Goal: Task Accomplishment & Management: Manage account settings

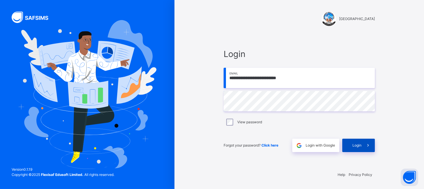
click at [364, 149] on span at bounding box center [367, 145] width 13 height 13
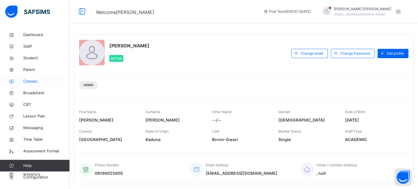
click at [33, 81] on span "Classes" at bounding box center [46, 82] width 47 height 6
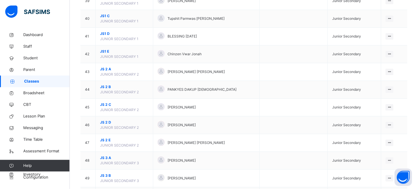
scroll to position [751, 0]
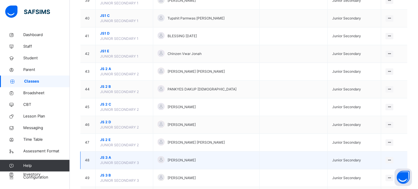
click at [107, 156] on span "JS 3 A" at bounding box center [124, 157] width 49 height 5
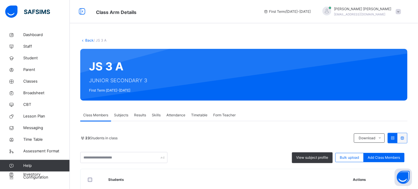
click at [117, 115] on span "Subjects" at bounding box center [121, 115] width 14 height 5
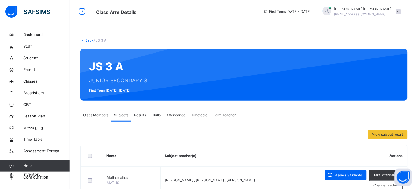
scroll to position [103, 0]
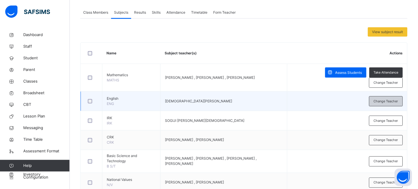
click at [403, 99] on div "Change Teacher" at bounding box center [386, 101] width 34 height 10
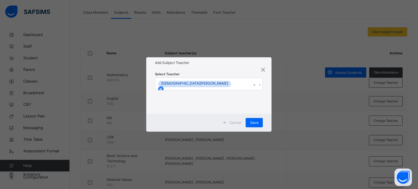
click at [163, 87] on icon at bounding box center [161, 89] width 4 height 4
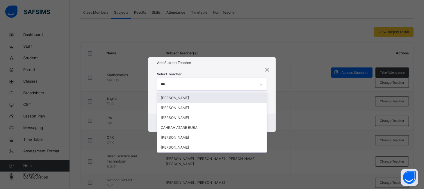
type input "****"
click at [188, 99] on div "[PERSON_NAME]" at bounding box center [211, 98] width 109 height 10
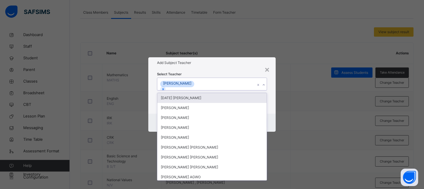
click at [231, 57] on div "× Add Subject Teacher Select Teacher option SAMUEL ZUMJI BUBA, selected. option…" at bounding box center [212, 94] width 424 height 189
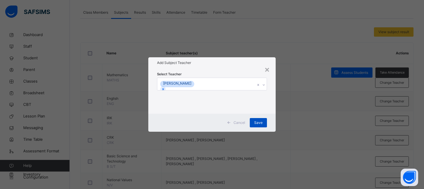
click at [258, 124] on span "Save" at bounding box center [258, 122] width 8 height 5
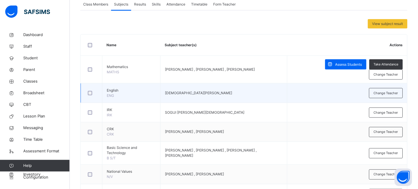
scroll to position [114, 0]
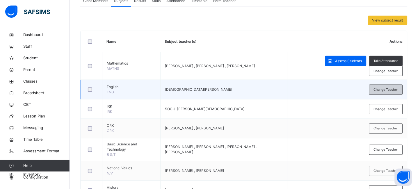
click at [392, 88] on span "Change Teacher" at bounding box center [386, 89] width 24 height 5
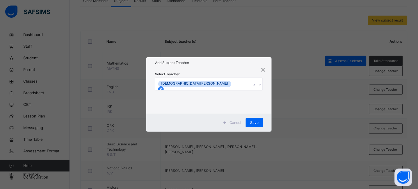
click at [162, 88] on icon at bounding box center [161, 89] width 2 height 2
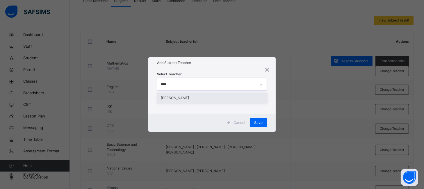
type input "*****"
click at [207, 99] on div "[PERSON_NAME]" at bounding box center [211, 98] width 109 height 10
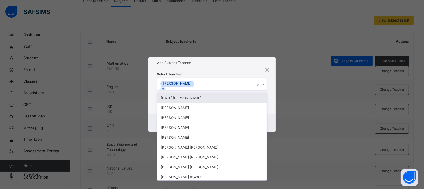
click at [225, 71] on div "Select Teacher option SAMUEL ZUMJI BUBA, selected. option Sunday Ugbede Joseph …" at bounding box center [211, 90] width 127 height 45
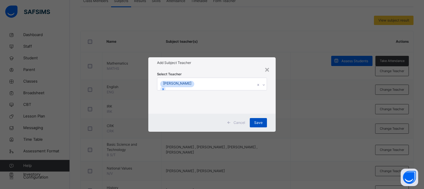
click at [259, 122] on span "Save" at bounding box center [258, 122] width 8 height 5
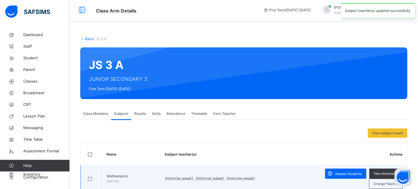
scroll to position [0, 0]
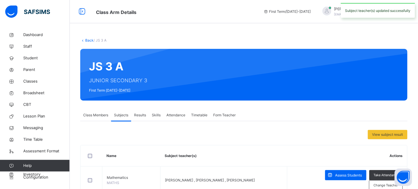
click at [91, 40] on link "Back" at bounding box center [89, 40] width 8 height 4
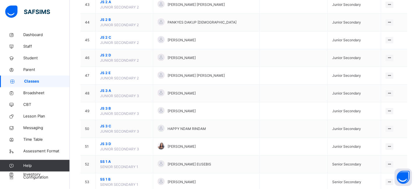
scroll to position [819, 0]
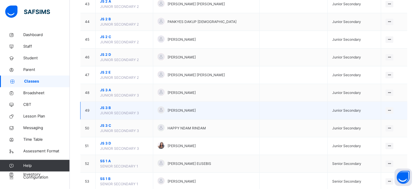
click at [101, 110] on span "JS 3 B" at bounding box center [124, 107] width 49 height 5
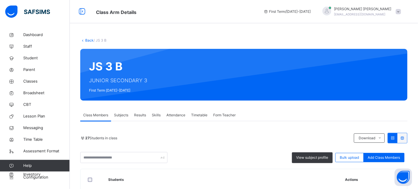
click at [124, 113] on span "Subjects" at bounding box center [121, 115] width 14 height 5
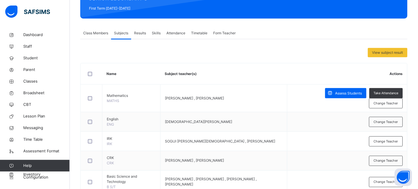
scroll to position [90, 0]
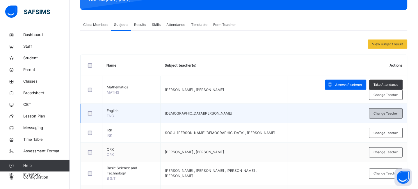
click at [382, 114] on span "Change Teacher" at bounding box center [386, 113] width 24 height 5
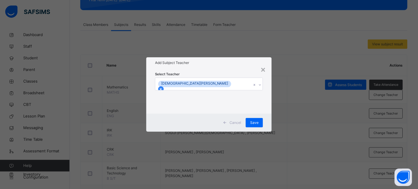
click at [163, 87] on icon at bounding box center [161, 89] width 4 height 4
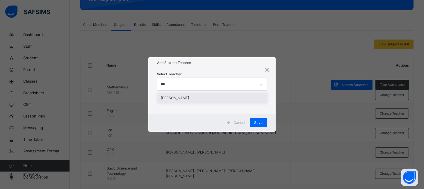
type input "****"
click at [184, 99] on div "[PERSON_NAME]" at bounding box center [211, 98] width 109 height 10
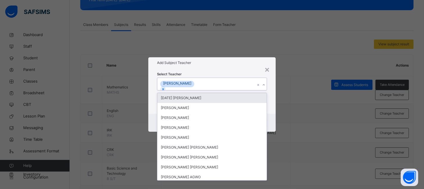
click at [216, 74] on div "Select Teacher option SAMUEL ZUMJI BUBA, selected. option Sunday Ugbede Joseph …" at bounding box center [212, 91] width 110 height 40
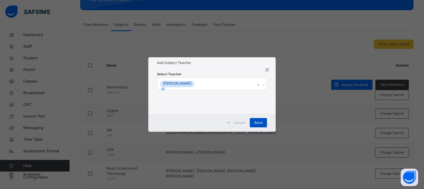
click at [254, 122] on span "Save" at bounding box center [258, 122] width 8 height 5
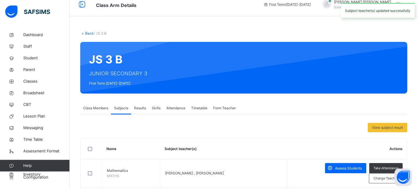
scroll to position [0, 0]
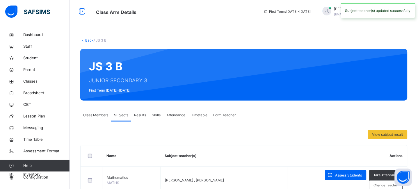
click at [86, 41] on link "Back" at bounding box center [89, 40] width 8 height 4
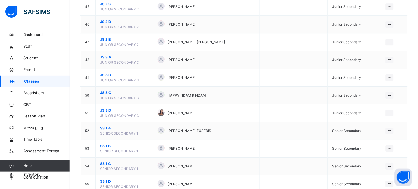
scroll to position [850, 0]
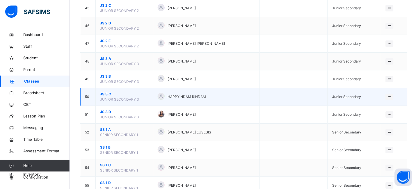
click at [106, 96] on span "JS 3 C" at bounding box center [124, 94] width 49 height 5
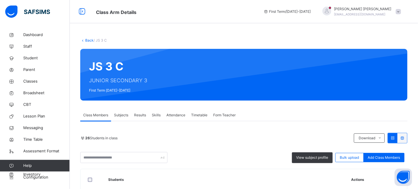
click at [123, 113] on span "Subjects" at bounding box center [121, 115] width 14 height 5
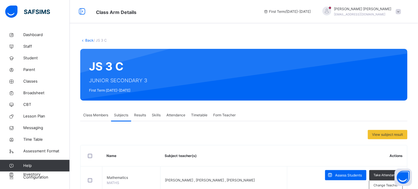
scroll to position [142, 0]
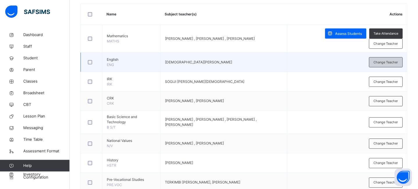
click at [389, 64] on span "Change Teacher" at bounding box center [386, 62] width 24 height 5
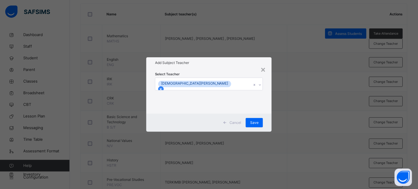
click at [163, 87] on icon at bounding box center [161, 89] width 4 height 4
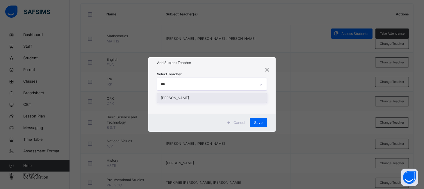
type input "****"
click at [200, 99] on div "[PERSON_NAME]" at bounding box center [211, 98] width 109 height 10
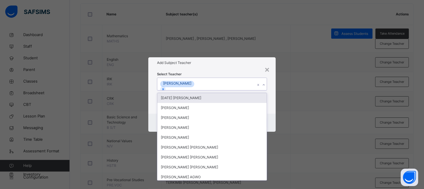
click at [224, 72] on div "Select Teacher option SAMUEL ZUMJI BUBA, selected. option Sunday Ugbede Joseph …" at bounding box center [212, 91] width 110 height 40
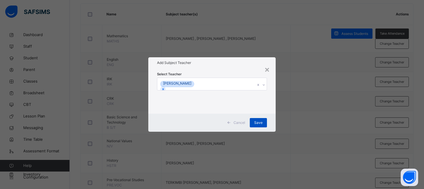
click at [263, 124] on div "Save" at bounding box center [258, 122] width 17 height 9
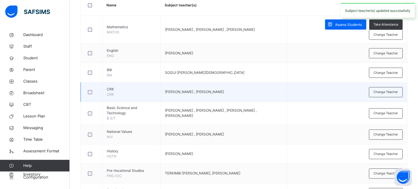
scroll to position [0, 0]
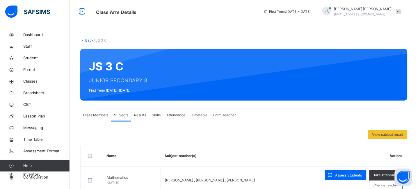
click at [87, 39] on link "Back" at bounding box center [89, 40] width 8 height 4
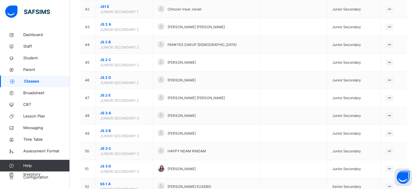
scroll to position [796, 0]
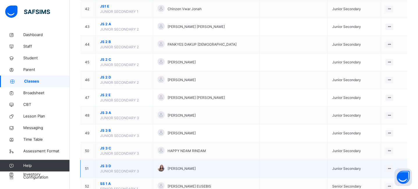
click at [105, 165] on span "JS 3 D" at bounding box center [124, 165] width 49 height 5
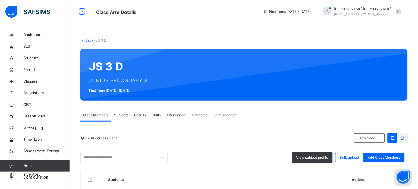
click at [122, 112] on div "Subjects" at bounding box center [121, 115] width 20 height 12
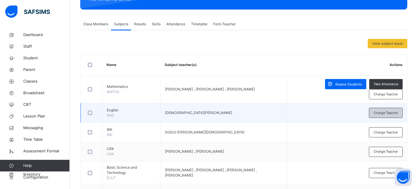
scroll to position [93, 0]
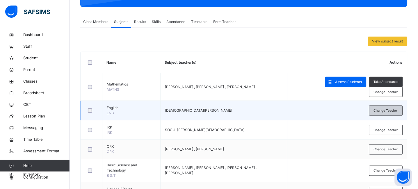
click at [380, 107] on div "Change Teacher" at bounding box center [386, 111] width 34 height 10
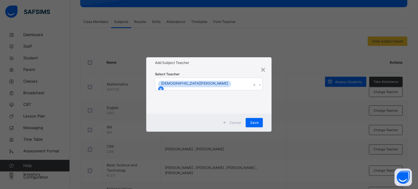
click at [164, 86] on div at bounding box center [161, 89] width 6 height 6
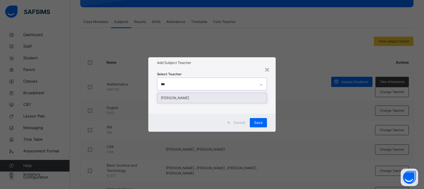
type input "****"
click at [198, 97] on div "[PERSON_NAME]" at bounding box center [211, 98] width 109 height 10
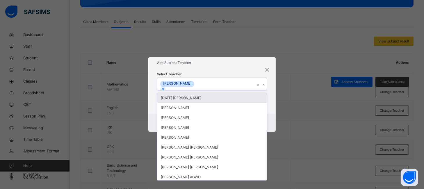
click at [224, 69] on div "Select Teacher option SAMUEL ZUMJI BUBA, selected. option Sunday Ugbede Joseph …" at bounding box center [211, 90] width 127 height 45
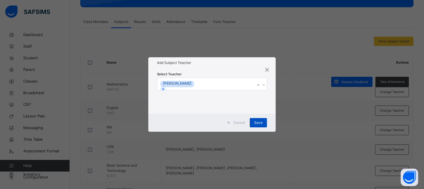
click at [258, 119] on div "Save" at bounding box center [258, 122] width 17 height 9
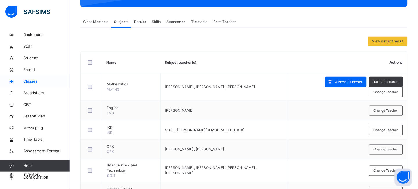
click at [30, 83] on span "Classes" at bounding box center [46, 82] width 47 height 6
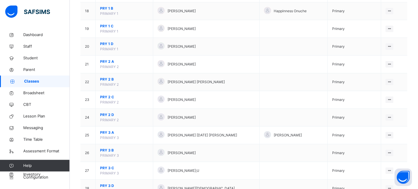
scroll to position [370, 0]
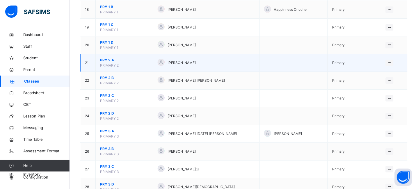
click at [106, 59] on span "PRY 2 A" at bounding box center [124, 60] width 49 height 5
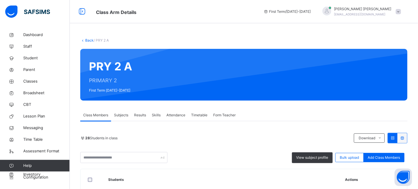
click at [120, 117] on span "Subjects" at bounding box center [121, 115] width 14 height 5
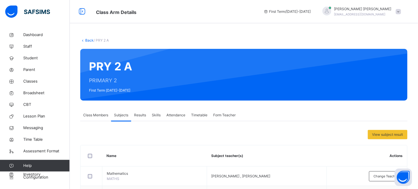
click at [86, 41] on link "Back" at bounding box center [89, 40] width 8 height 4
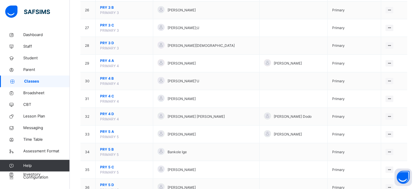
scroll to position [513, 0]
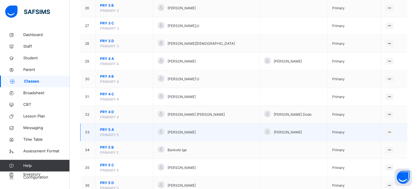
click at [110, 130] on span "PRY 5 A" at bounding box center [124, 129] width 49 height 5
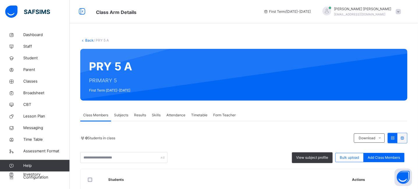
click at [118, 116] on span "Subjects" at bounding box center [121, 115] width 14 height 5
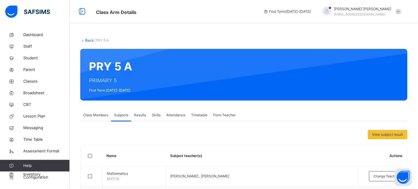
click at [89, 39] on link "Back" at bounding box center [89, 40] width 8 height 4
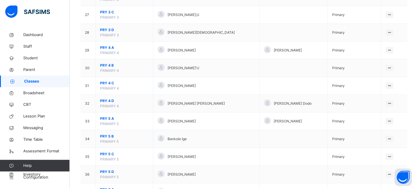
scroll to position [523, 0]
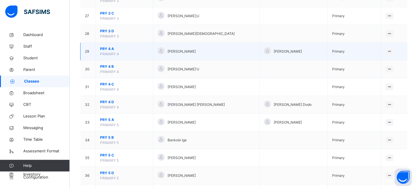
click at [106, 48] on span "PRY 4 A" at bounding box center [124, 48] width 49 height 5
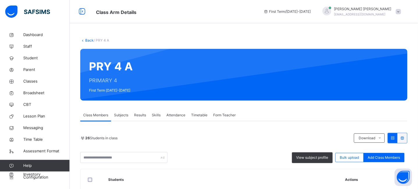
click at [121, 117] on span "Subjects" at bounding box center [121, 115] width 14 height 5
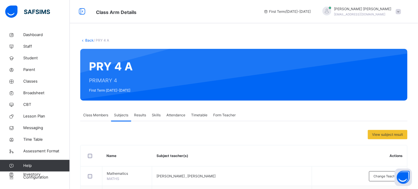
click at [87, 38] on link "Back" at bounding box center [89, 40] width 8 height 4
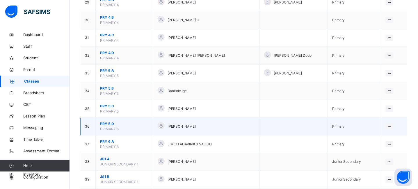
scroll to position [580, 0]
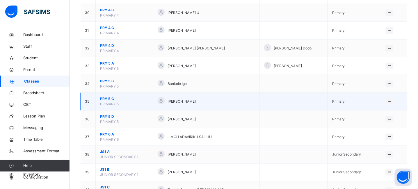
click at [108, 101] on span "PRY 5 C" at bounding box center [124, 98] width 49 height 5
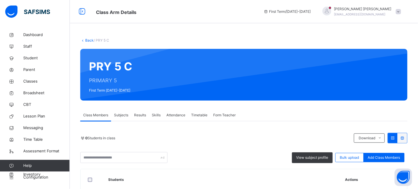
click at [222, 114] on span "Form Teacher" at bounding box center [224, 115] width 22 height 5
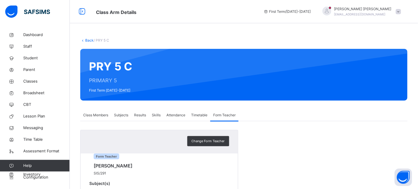
scroll to position [34, 0]
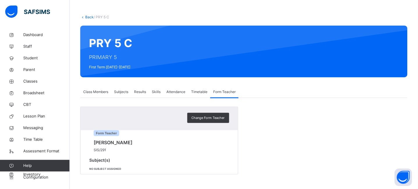
click at [120, 89] on span "Subjects" at bounding box center [121, 91] width 14 height 5
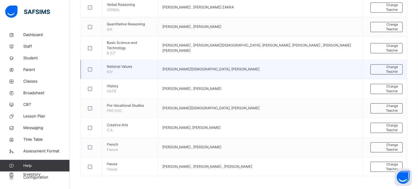
scroll to position [249, 0]
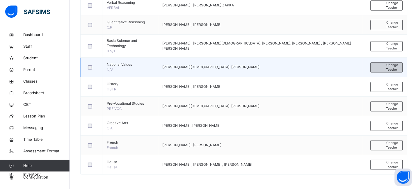
click at [394, 67] on span "Change Teacher" at bounding box center [386, 68] width 23 height 10
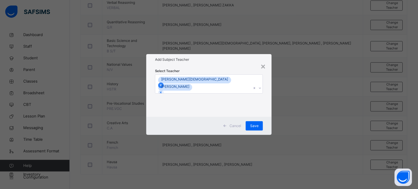
click at [162, 84] on icon at bounding box center [161, 85] width 2 height 2
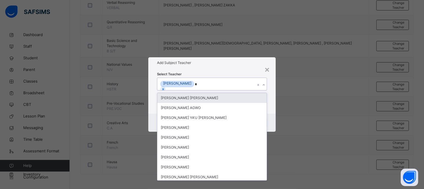
type input "***"
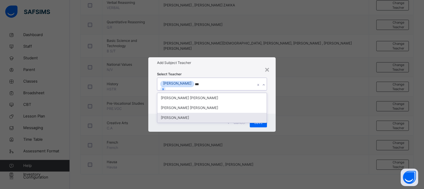
click at [193, 115] on div "[PERSON_NAME]" at bounding box center [211, 118] width 109 height 10
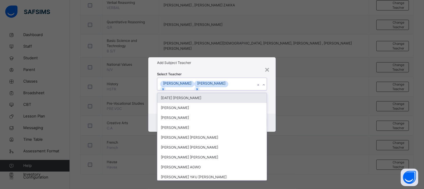
click at [247, 61] on h1 "Add Subject Teacher" at bounding box center [212, 62] width 110 height 5
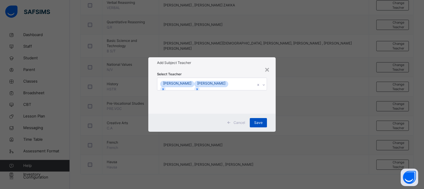
click at [262, 124] on span "Save" at bounding box center [258, 122] width 8 height 5
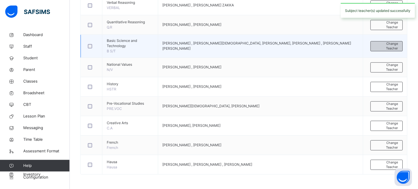
click at [397, 42] on span "Change Teacher" at bounding box center [386, 46] width 23 height 10
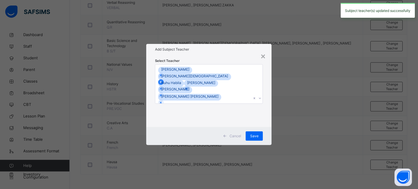
click at [163, 80] on icon at bounding box center [161, 82] width 4 height 4
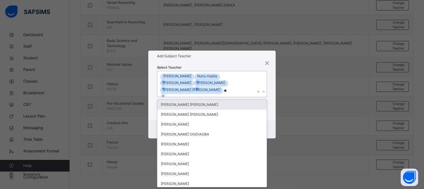
type input "***"
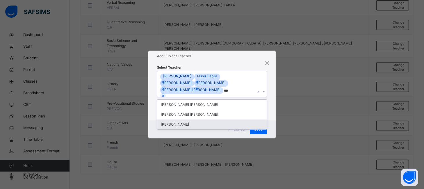
click at [188, 126] on div "[PERSON_NAME]" at bounding box center [211, 125] width 109 height 10
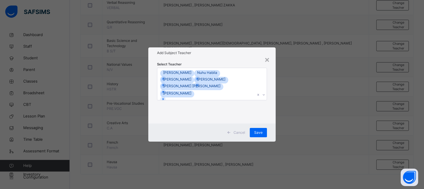
click at [233, 55] on h1 "Add Subject Teacher" at bounding box center [212, 52] width 110 height 5
click at [263, 132] on div "Save" at bounding box center [258, 132] width 17 height 9
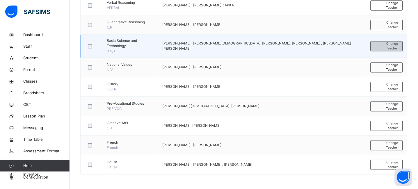
click at [391, 47] on span "Change Teacher" at bounding box center [386, 46] width 23 height 10
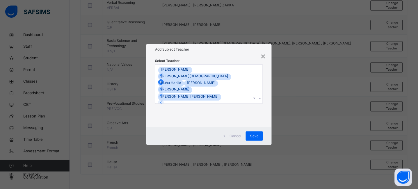
click at [162, 81] on icon at bounding box center [161, 82] width 2 height 2
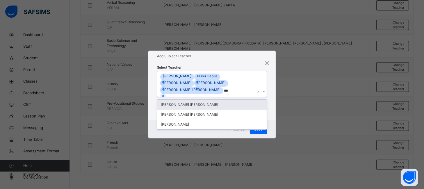
type input "****"
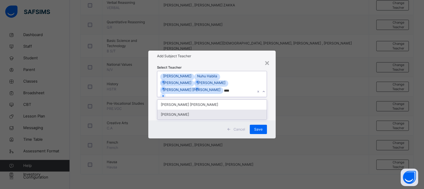
click at [194, 115] on div "[PERSON_NAME]" at bounding box center [211, 115] width 109 height 10
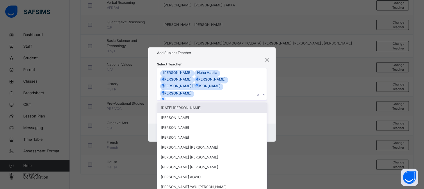
click at [224, 55] on h1 "Add Subject Teacher" at bounding box center [212, 52] width 110 height 5
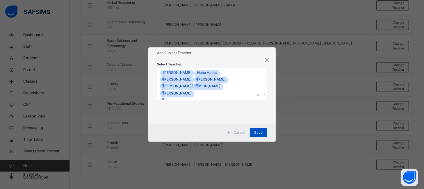
click at [259, 128] on div "Save" at bounding box center [258, 132] width 17 height 9
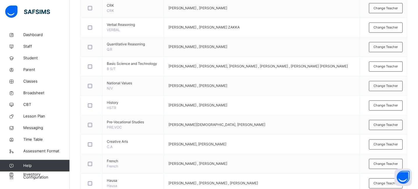
scroll to position [228, 0]
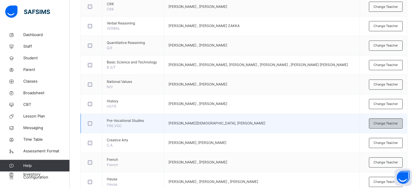
click at [394, 126] on span "Change Teacher" at bounding box center [386, 123] width 24 height 5
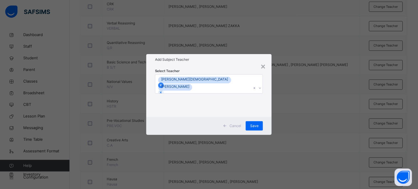
click at [164, 83] on div at bounding box center [161, 86] width 6 height 6
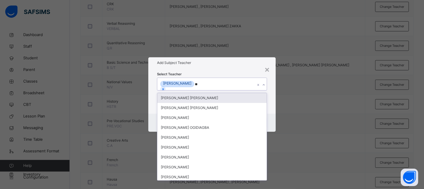
type input "***"
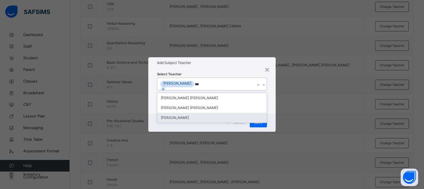
click at [184, 117] on div "[PERSON_NAME]" at bounding box center [211, 118] width 109 height 10
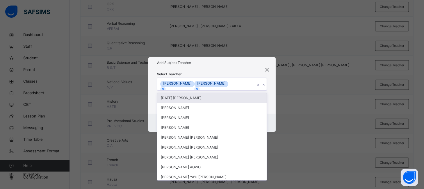
click at [223, 68] on div "Select Teacher option Thaddeus Philemon, selected. option Sunday Ugbede Joseph …" at bounding box center [211, 90] width 127 height 45
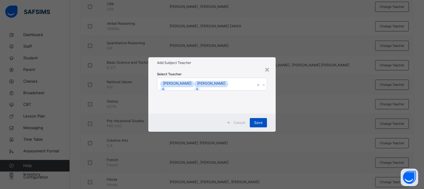
click at [258, 122] on span "Save" at bounding box center [258, 122] width 8 height 5
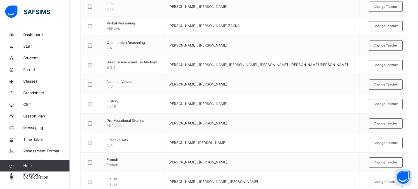
scroll to position [0, 0]
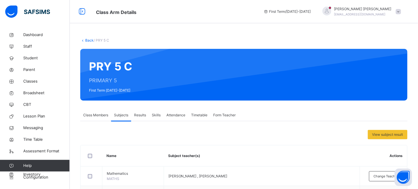
click at [91, 40] on link "Back" at bounding box center [89, 40] width 8 height 4
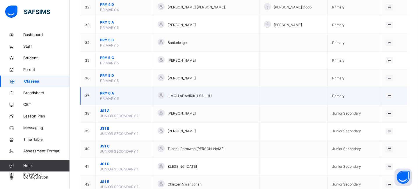
scroll to position [620, 0]
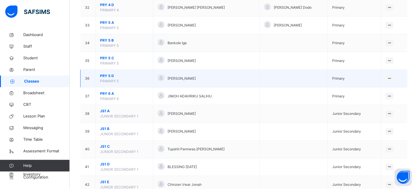
click at [110, 76] on span "PRY 5 D" at bounding box center [124, 75] width 49 height 5
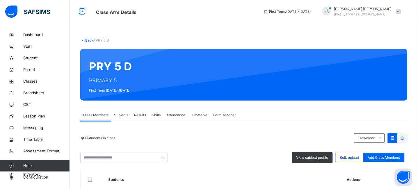
click at [123, 117] on span "Subjects" at bounding box center [121, 115] width 14 height 5
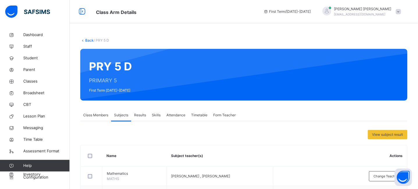
click at [90, 40] on link "Back" at bounding box center [89, 40] width 8 height 4
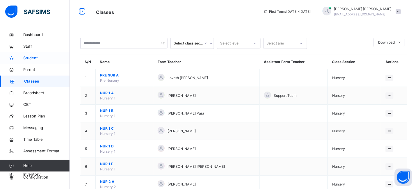
click at [29, 58] on span "Student" at bounding box center [46, 58] width 47 height 6
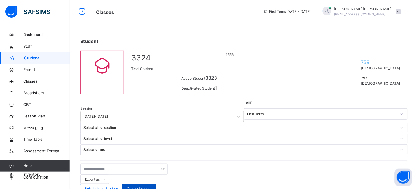
click at [156, 184] on div "Create Student" at bounding box center [138, 188] width 33 height 9
select select "**"
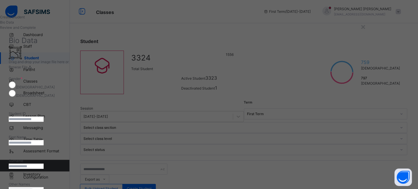
click at [44, 117] on input "text" at bounding box center [26, 119] width 35 height 5
type input "****"
click at [44, 140] on input "text" at bounding box center [26, 142] width 35 height 5
type input "********"
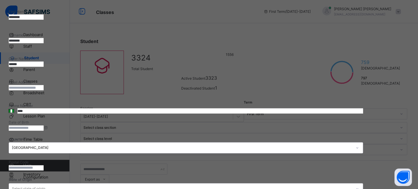
scroll to position [124, 0]
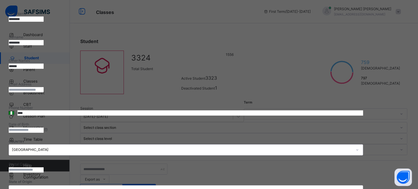
type input "******"
click at [44, 128] on input at bounding box center [26, 130] width 35 height 5
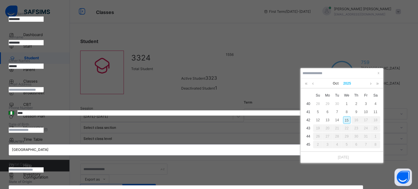
click at [344, 83] on link "2025" at bounding box center [347, 84] width 13 height 10
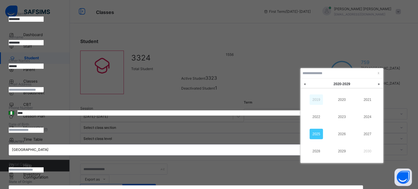
click at [319, 98] on link "2019" at bounding box center [316, 100] width 13 height 10
click at [315, 150] on link "2018" at bounding box center [316, 151] width 13 height 10
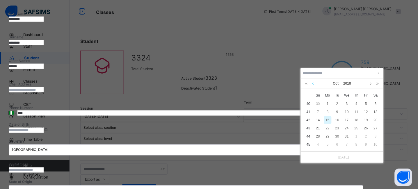
click at [313, 83] on link at bounding box center [313, 84] width 4 height 10
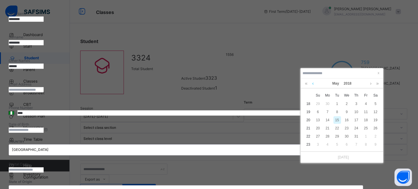
click at [313, 83] on link at bounding box center [313, 84] width 4 height 10
click at [368, 129] on div "23" at bounding box center [366, 128] width 8 height 8
type input "**********"
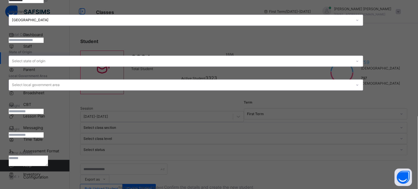
scroll to position [256, 0]
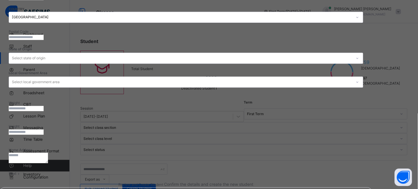
click at [21, 171] on span at bounding box center [18, 173] width 5 height 4
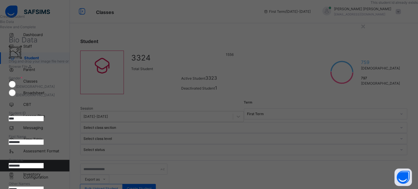
scroll to position [0, 0]
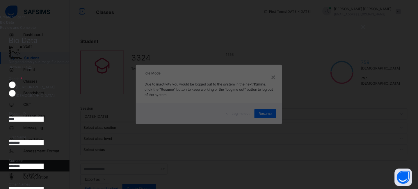
drag, startPoint x: 229, startPoint y: 116, endPoint x: 198, endPoint y: 113, distance: 31.0
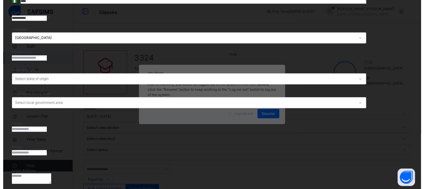
scroll to position [256, 0]
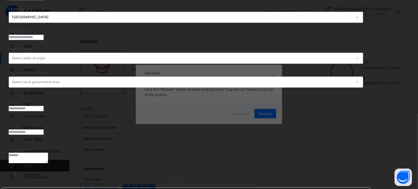
type input "****"
click at [16, 171] on span "Next" at bounding box center [13, 173] width 8 height 4
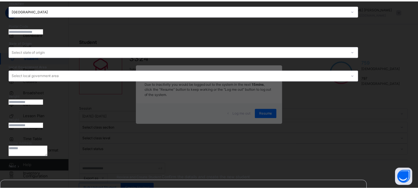
scroll to position [131, 0]
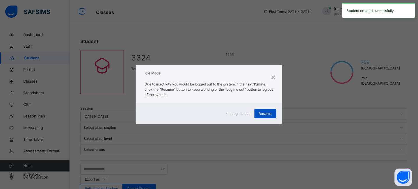
click at [267, 112] on span "Resume" at bounding box center [265, 113] width 13 height 5
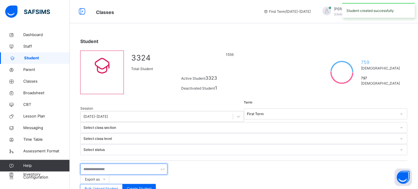
click at [104, 164] on input "text" at bounding box center [123, 169] width 87 height 11
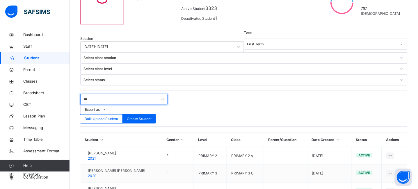
scroll to position [79, 0]
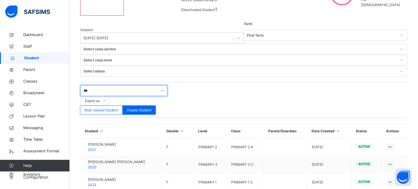
type input "***"
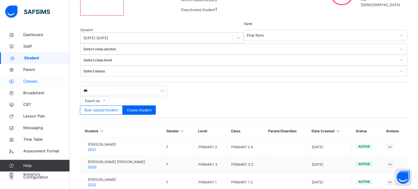
click at [33, 79] on span "Classes" at bounding box center [46, 82] width 47 height 6
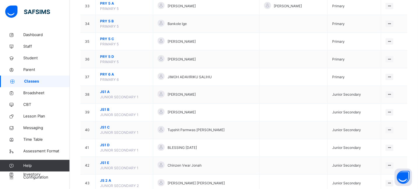
scroll to position [630, 0]
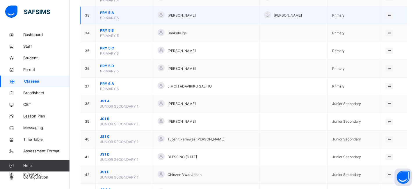
click at [109, 14] on span "PRY 5 A" at bounding box center [124, 12] width 49 height 5
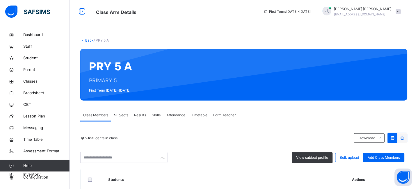
click at [119, 117] on span "Subjects" at bounding box center [121, 115] width 14 height 5
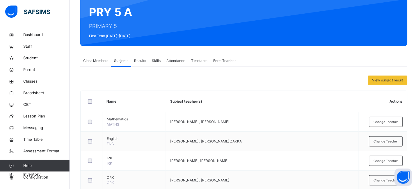
scroll to position [48, 0]
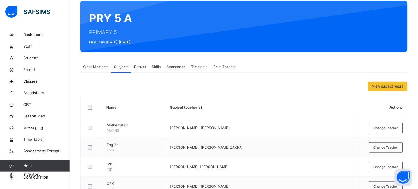
click at [226, 66] on span "Form Teacher" at bounding box center [224, 66] width 22 height 5
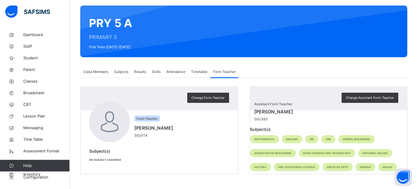
click at [114, 69] on span "Subjects" at bounding box center [121, 71] width 14 height 5
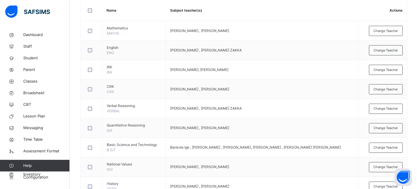
scroll to position [151, 0]
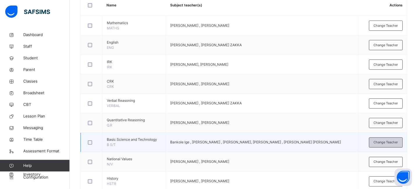
click at [398, 143] on span "Change Teacher" at bounding box center [386, 142] width 24 height 5
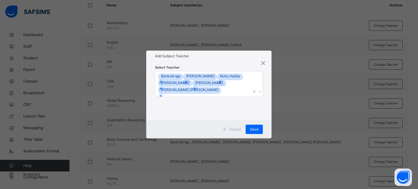
click at [249, 92] on div "Bankole Ige MUSA YAKUBU Nuhu Habila Isaac Yangeaor Sekav BENJAMIN JEREMIAH Tahi…" at bounding box center [203, 84] width 96 height 26
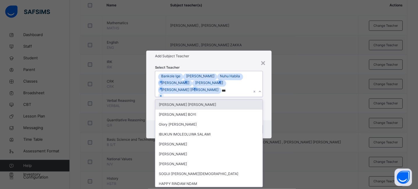
type input "****"
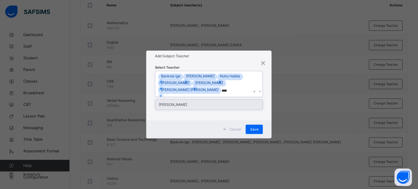
click at [188, 110] on div "[PERSON_NAME]" at bounding box center [208, 105] width 107 height 10
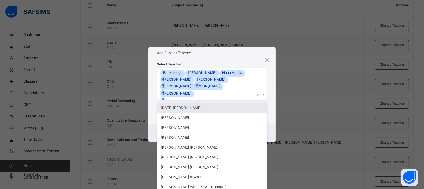
click at [225, 56] on div "Add Subject Teacher" at bounding box center [211, 52] width 127 height 11
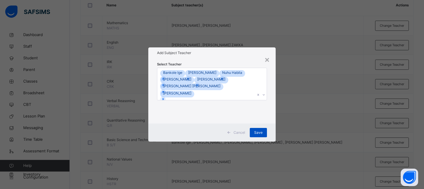
click at [257, 135] on span "Save" at bounding box center [258, 132] width 8 height 5
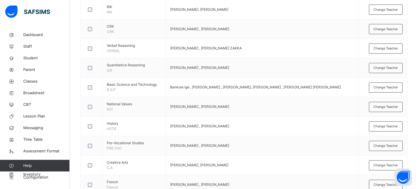
scroll to position [211, 0]
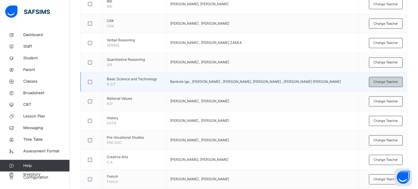
click at [388, 84] on span "Change Teacher" at bounding box center [386, 82] width 24 height 5
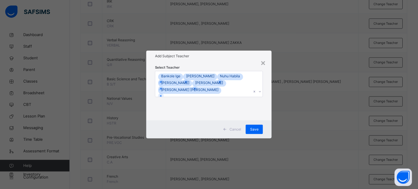
click at [250, 89] on div "Bankole Ige MUSA YAKUBU Nuhu Habila Isaac Yangeaor Sekav BENJAMIN JEREMIAH Tahi…" at bounding box center [203, 84] width 96 height 26
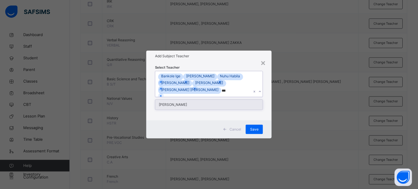
type input "****"
click at [189, 109] on div "[PERSON_NAME]" at bounding box center [208, 105] width 107 height 10
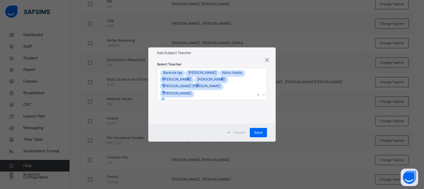
click at [222, 54] on div "Add Subject Teacher" at bounding box center [211, 52] width 127 height 11
click at [258, 134] on span "Save" at bounding box center [258, 132] width 8 height 5
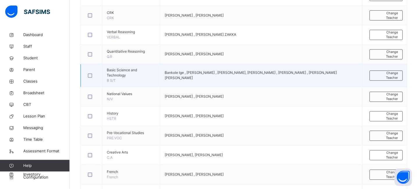
scroll to position [235, 0]
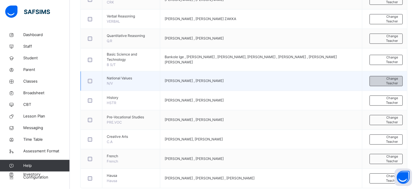
click at [386, 83] on span "Change Teacher" at bounding box center [386, 81] width 24 height 10
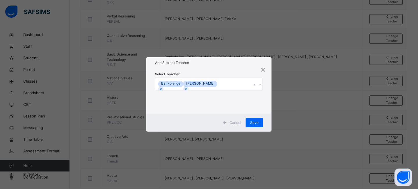
click at [163, 87] on icon at bounding box center [161, 89] width 4 height 4
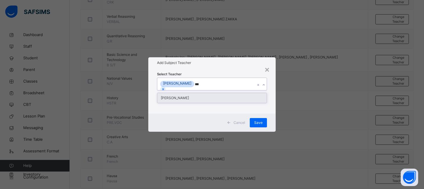
type input "****"
click at [188, 99] on div "[PERSON_NAME]" at bounding box center [211, 98] width 109 height 10
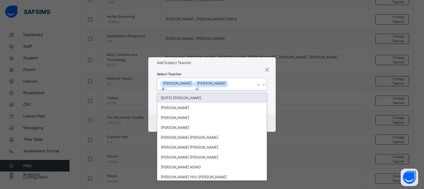
click at [215, 67] on div "Add Subject Teacher" at bounding box center [211, 62] width 127 height 11
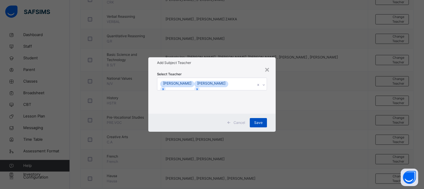
click at [265, 124] on div "Save" at bounding box center [258, 122] width 17 height 9
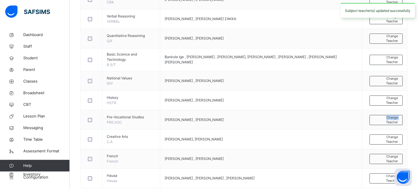
click at [382, 120] on span "Change Teacher" at bounding box center [386, 120] width 24 height 10
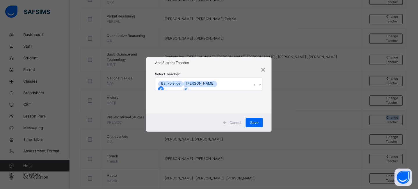
click at [164, 86] on div at bounding box center [161, 89] width 6 height 6
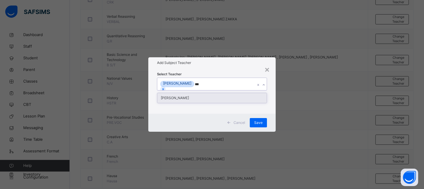
type input "****"
click at [204, 97] on div "[PERSON_NAME]" at bounding box center [211, 98] width 109 height 10
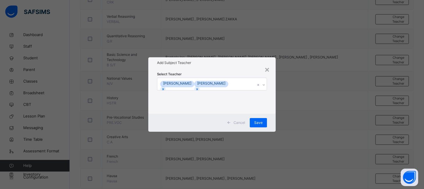
click at [229, 65] on h1 "Add Subject Teacher" at bounding box center [212, 62] width 110 height 5
click at [258, 124] on span "Save" at bounding box center [258, 122] width 8 height 5
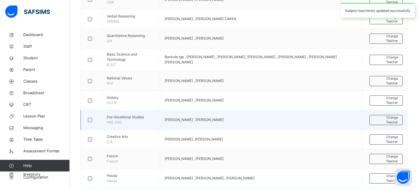
scroll to position [0, 0]
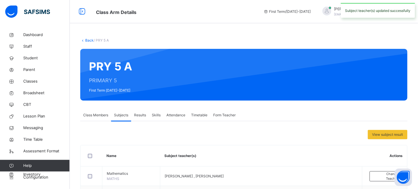
click at [90, 38] on link "Back" at bounding box center [89, 40] width 8 height 4
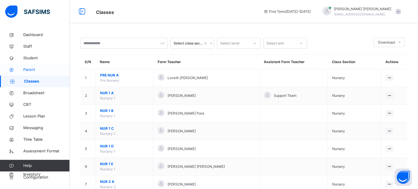
click at [31, 72] on span "Parent" at bounding box center [46, 70] width 47 height 6
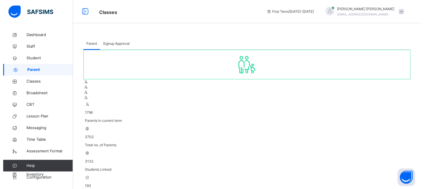
scroll to position [36, 0]
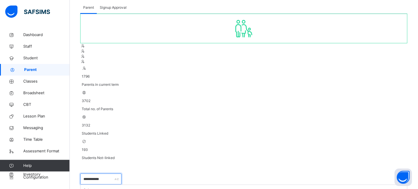
type input "**********"
select select "**"
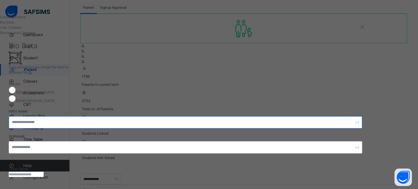
click at [228, 116] on input "text" at bounding box center [186, 122] width 354 height 12
type input "********"
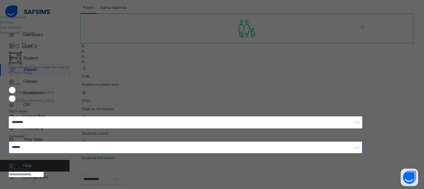
type input "******"
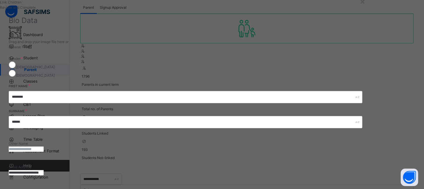
scroll to position [27, 0]
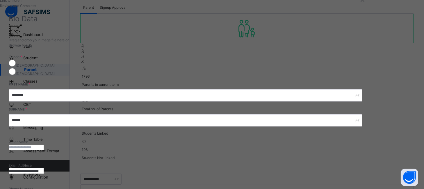
type input "**********"
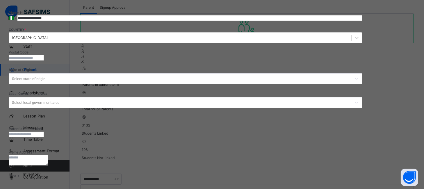
scroll to position [208, 0]
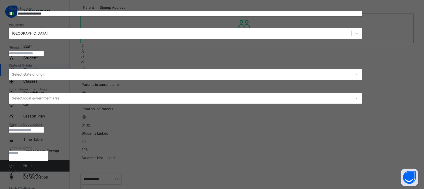
type input "**********"
click at [48, 151] on textarea at bounding box center [28, 156] width 39 height 10
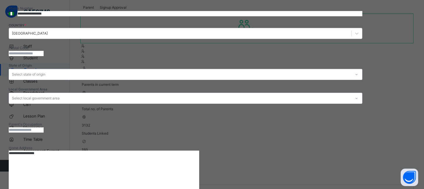
type textarea "**********"
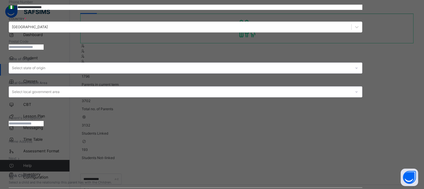
scroll to position [33, 0]
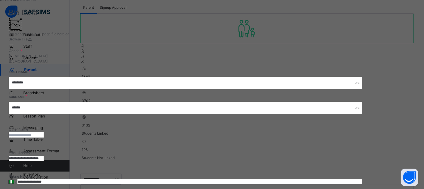
type input "*****"
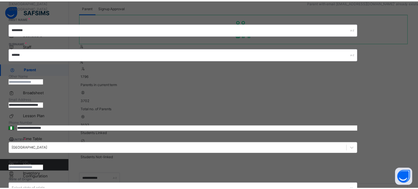
scroll to position [0, 0]
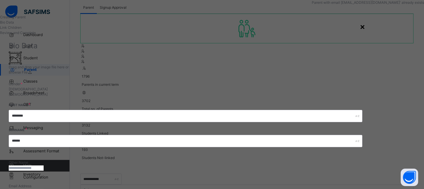
click at [365, 27] on div "×" at bounding box center [363, 26] width 6 height 12
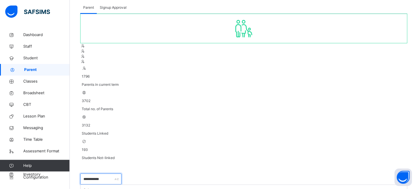
click at [106, 174] on input "**********" at bounding box center [100, 179] width 41 height 11
type input "**********"
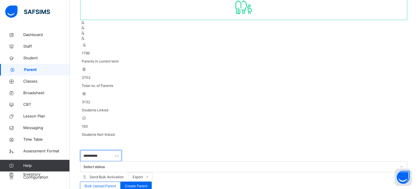
scroll to position [63, 0]
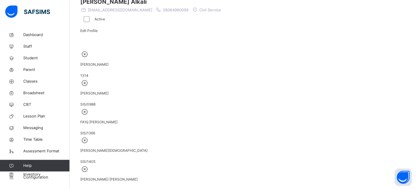
scroll to position [114, 0]
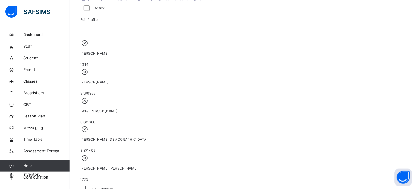
click at [91, 183] on icon at bounding box center [85, 187] width 10 height 9
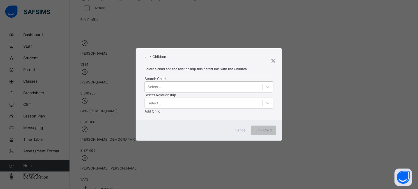
click at [165, 91] on div "Select..." at bounding box center [203, 86] width 117 height 9
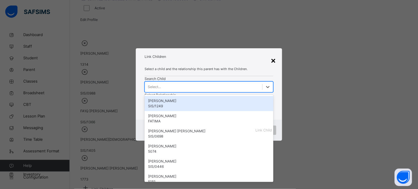
click at [276, 56] on div "×" at bounding box center [274, 60] width 6 height 12
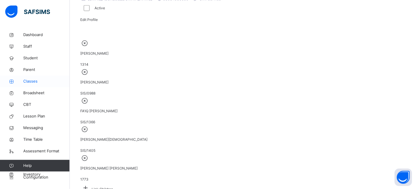
click at [31, 82] on span "Classes" at bounding box center [46, 82] width 47 height 6
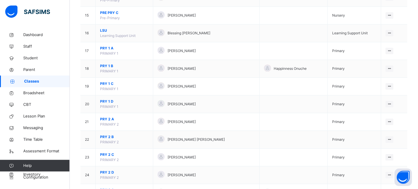
scroll to position [309, 0]
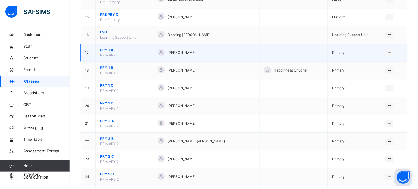
click at [103, 47] on span "PRY 1 A" at bounding box center [124, 49] width 49 height 5
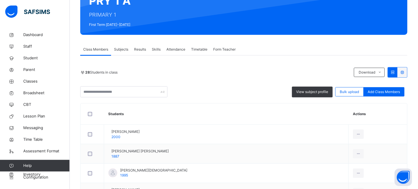
scroll to position [72, 0]
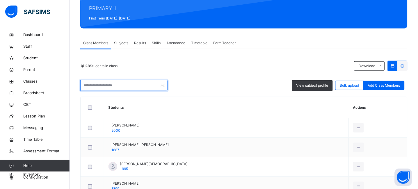
click at [113, 85] on input "text" at bounding box center [123, 85] width 87 height 11
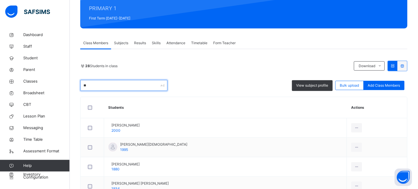
type input "*"
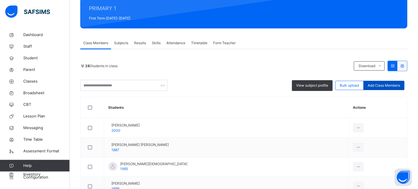
click at [399, 84] on span "Add Class Members" at bounding box center [384, 85] width 32 height 5
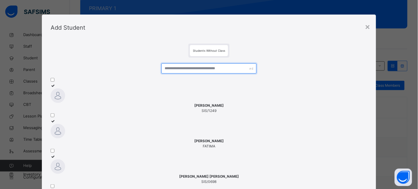
click at [195, 68] on input "text" at bounding box center [208, 68] width 95 height 10
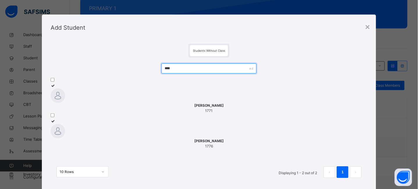
drag, startPoint x: 184, startPoint y: 67, endPoint x: 138, endPoint y: 70, distance: 46.3
click at [138, 70] on div "**** ACHEM GODWIN ANIBE 1771 HALIMATU ABDULLAHI KABIR 1776 10 Rows Displaying 1…" at bounding box center [209, 124] width 317 height 132
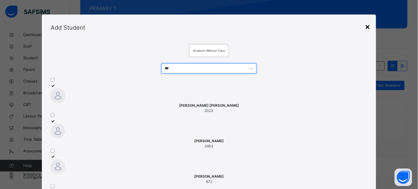
type input "***"
click at [369, 25] on div "×" at bounding box center [368, 26] width 6 height 12
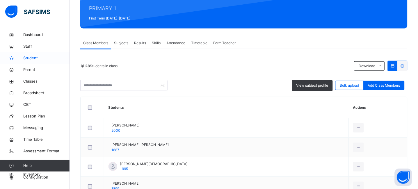
click at [31, 60] on span "Student" at bounding box center [46, 58] width 47 height 6
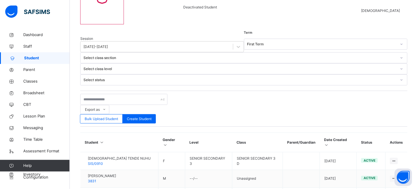
scroll to position [72, 0]
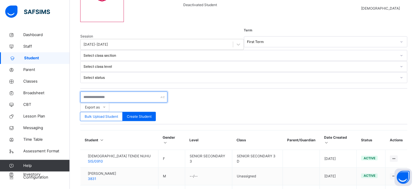
click at [107, 92] on input "text" at bounding box center [123, 97] width 87 height 11
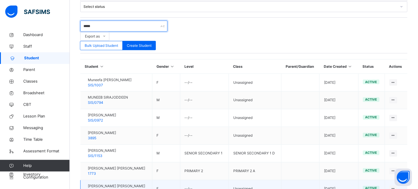
scroll to position [148, 0]
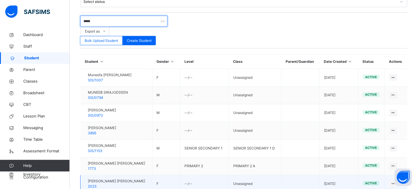
type input "*****"
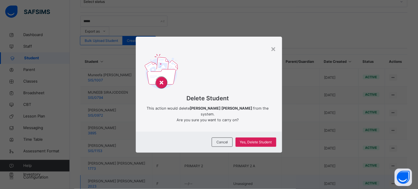
scroll to position [133, 0]
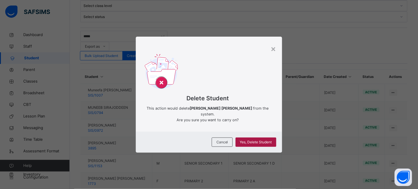
click at [261, 146] on div "Yes, Delete Student" at bounding box center [256, 142] width 41 height 9
click at [259, 140] on span "Yes, Delete Student" at bounding box center [256, 142] width 32 height 5
click at [274, 47] on div "×" at bounding box center [274, 48] width 6 height 12
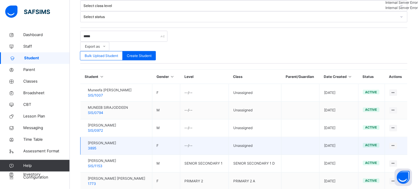
scroll to position [0, 0]
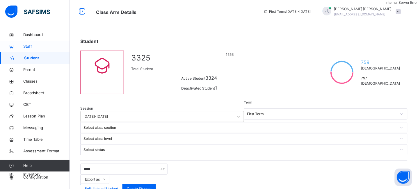
click at [31, 46] on span "Staff" at bounding box center [46, 47] width 47 height 6
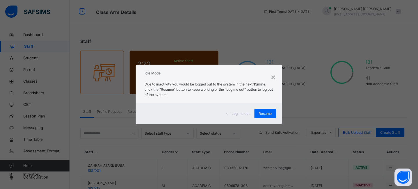
click at [270, 118] on div "Log me out Resume" at bounding box center [209, 113] width 146 height 21
click at [268, 114] on span "Resume" at bounding box center [265, 113] width 13 height 5
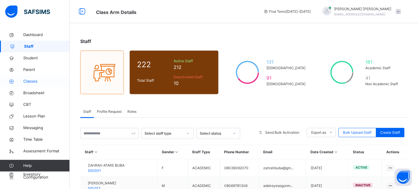
click at [26, 83] on span "Classes" at bounding box center [46, 82] width 47 height 6
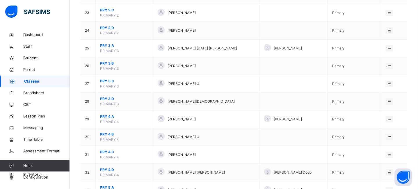
scroll to position [470, 0]
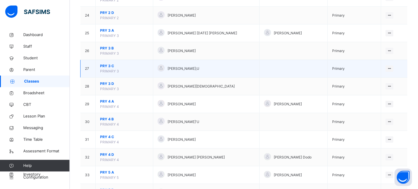
click at [108, 66] on span "PRY 3 C" at bounding box center [124, 65] width 49 height 5
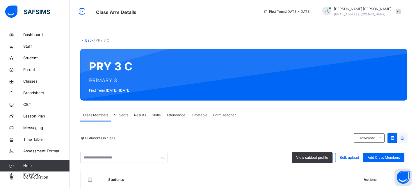
click at [118, 110] on div "Subjects" at bounding box center [121, 115] width 20 height 12
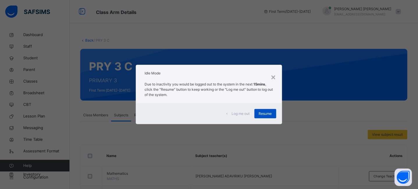
click at [268, 111] on div "Resume" at bounding box center [265, 113] width 22 height 9
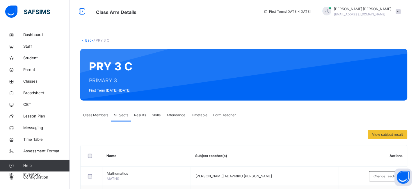
click at [87, 39] on link "Back" at bounding box center [89, 40] width 8 height 4
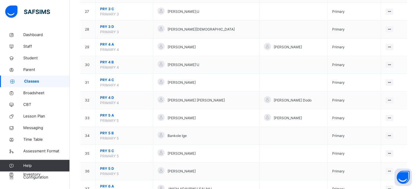
scroll to position [536, 0]
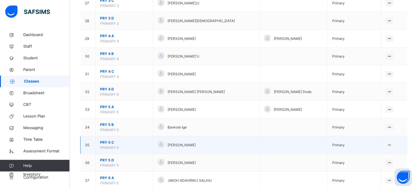
click at [106, 142] on span "PRY 5 C" at bounding box center [124, 142] width 49 height 5
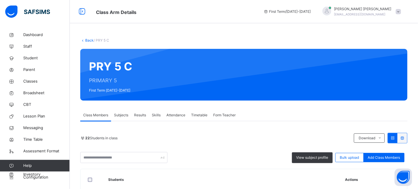
click at [120, 114] on span "Subjects" at bounding box center [121, 115] width 14 height 5
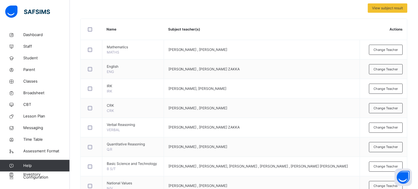
scroll to position [142, 0]
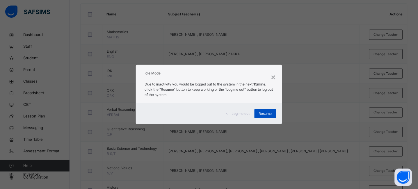
click at [272, 117] on div "Resume" at bounding box center [265, 113] width 22 height 9
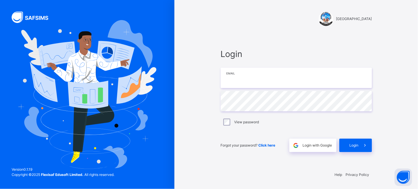
type input "**********"
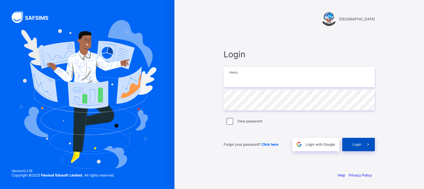
type input "**********"
click at [361, 146] on span "Login" at bounding box center [356, 144] width 9 height 4
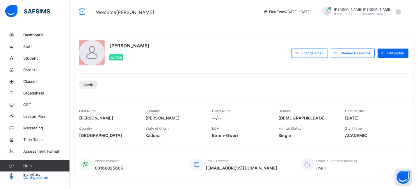
click at [30, 177] on span "Configuration" at bounding box center [46, 177] width 46 height 5
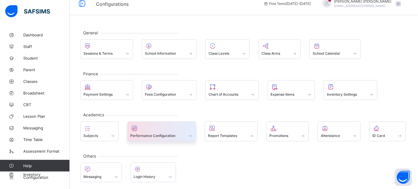
scroll to position [11, 0]
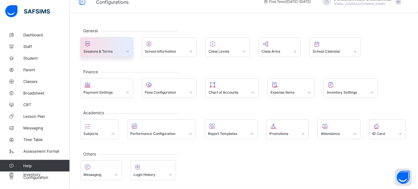
click at [113, 52] on div "Sessions & Terms" at bounding box center [106, 51] width 47 height 5
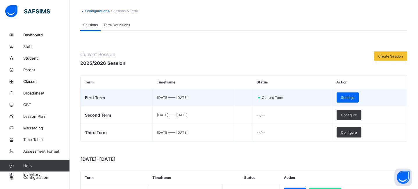
scroll to position [30, 0]
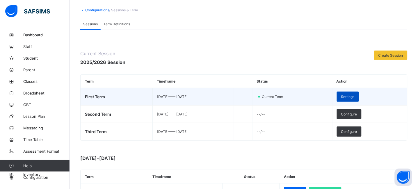
click at [354, 95] on span "Settings" at bounding box center [347, 97] width 13 height 4
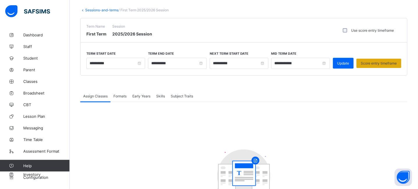
click at [382, 60] on div "Score entry timeframe" at bounding box center [378, 63] width 45 height 9
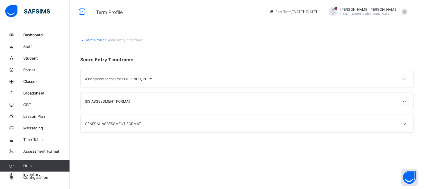
click at [406, 100] on icon at bounding box center [404, 102] width 7 height 6
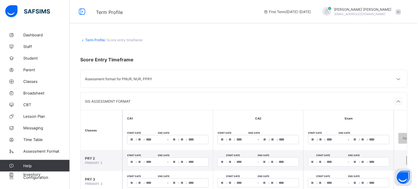
click at [402, 101] on icon at bounding box center [398, 102] width 7 height 6
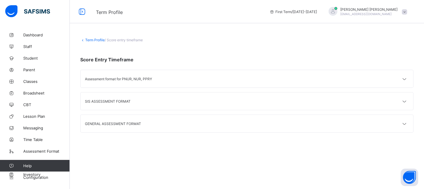
click at [409, 124] on div "GENERAL ASSESSMENT FORMAT" at bounding box center [247, 123] width 333 height 17
click at [404, 123] on icon at bounding box center [404, 124] width 7 height 6
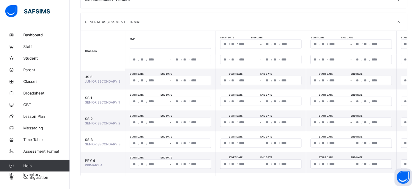
scroll to position [45, 0]
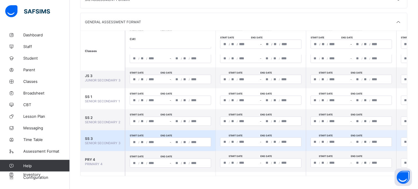
click at [185, 141] on input "**" at bounding box center [185, 142] width 5 height 9
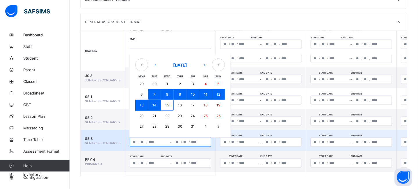
click at [170, 106] on button "15" at bounding box center [167, 105] width 13 height 11
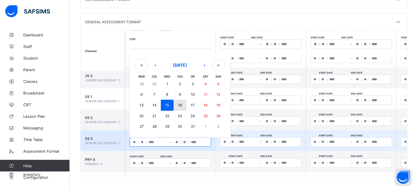
click at [178, 104] on button "16" at bounding box center [180, 105] width 13 height 11
type input "**********"
type input "**"
type input "**********"
type input "**"
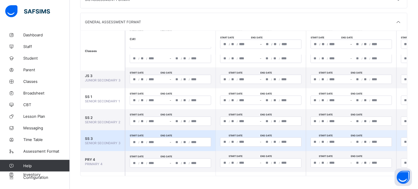
scroll to position [45, 111]
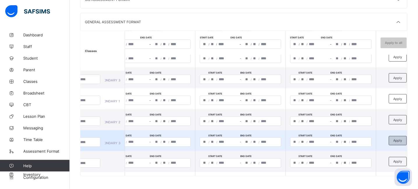
click at [397, 140] on span "Apply" at bounding box center [397, 141] width 9 height 4
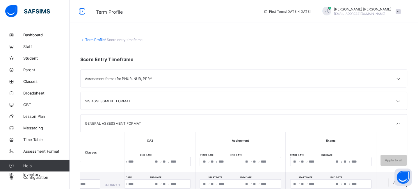
scroll to position [0, 0]
click at [32, 48] on span "Staff" at bounding box center [46, 46] width 47 height 5
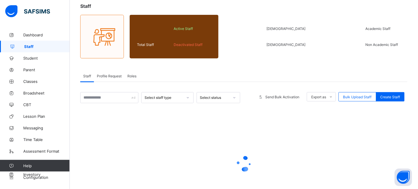
scroll to position [60, 0]
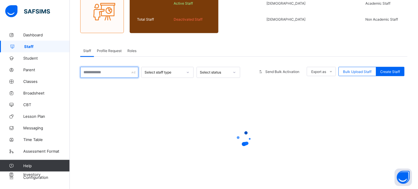
click at [101, 77] on input "text" at bounding box center [109, 72] width 58 height 11
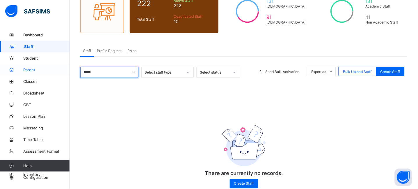
drag, startPoint x: 104, startPoint y: 73, endPoint x: 67, endPoint y: 75, distance: 37.3
click at [68, 75] on div "Term Profile First Term / [DATE]-[DATE] [PERSON_NAME] [EMAIL_ADDRESS][DOMAIN_NA…" at bounding box center [209, 71] width 418 height 263
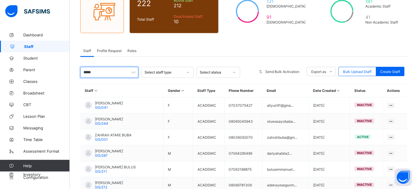
drag, startPoint x: 103, startPoint y: 77, endPoint x: 77, endPoint y: 74, distance: 26.2
click at [77, 74] on div "Staff 222 Total Staff Active Staff 212 Deactivated Staff 10 131 [DEMOGRAPHIC_DA…" at bounding box center [244, 130] width 348 height 323
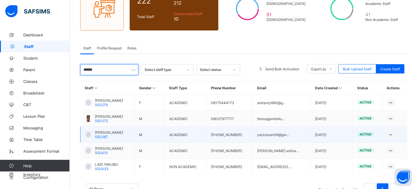
scroll to position [62, 0]
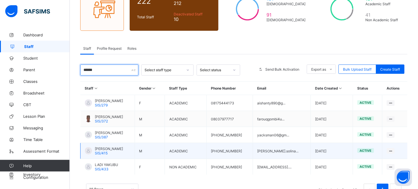
type input "******"
click at [117, 149] on span "[PERSON_NAME]" at bounding box center [109, 149] width 28 height 4
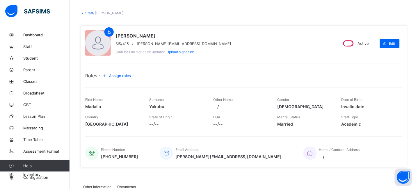
scroll to position [24, 0]
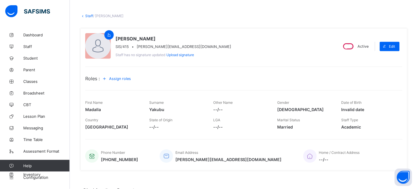
click at [90, 16] on link "Staff" at bounding box center [89, 16] width 8 height 4
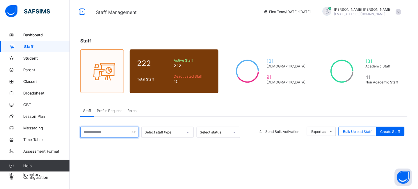
click at [110, 135] on input "text" at bounding box center [109, 132] width 58 height 11
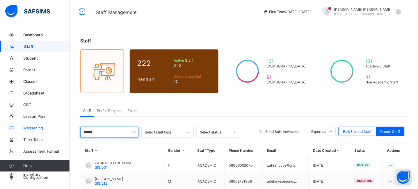
drag, startPoint x: 100, startPoint y: 132, endPoint x: 55, endPoint y: 132, distance: 45.1
click at [55, 132] on div "Staff Management First Term / [DATE]-[DATE] [PERSON_NAME] [EMAIL_ADDRESS][DOMAI…" at bounding box center [209, 176] width 418 height 352
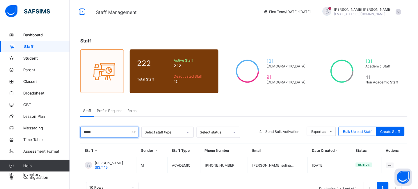
scroll to position [19, 0]
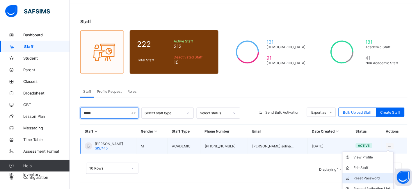
type input "*****"
click at [377, 175] on div "Reset Password" at bounding box center [373, 178] width 38 height 6
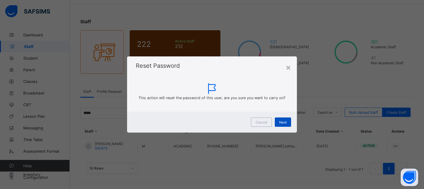
click at [287, 119] on div "Next" at bounding box center [283, 121] width 16 height 9
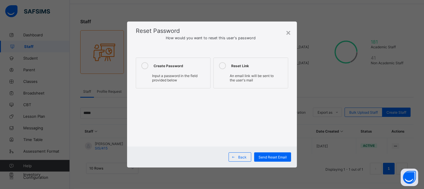
click at [185, 75] on span "Input a password in the field provided below" at bounding box center [174, 78] width 45 height 9
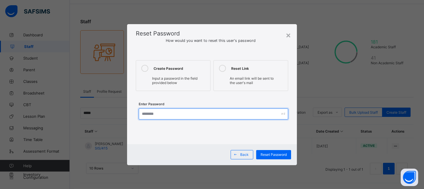
click at [173, 114] on input "text" at bounding box center [213, 113] width 149 height 11
type input "*********"
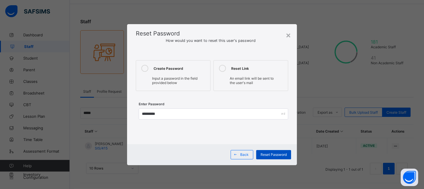
click at [275, 156] on span "Reset Password" at bounding box center [274, 154] width 26 height 4
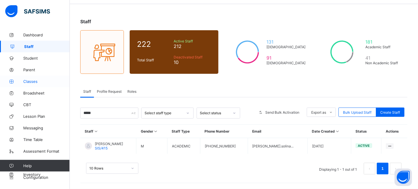
click at [35, 83] on span "Classes" at bounding box center [46, 81] width 47 height 5
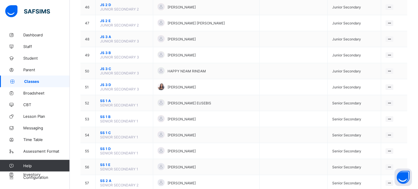
scroll to position [789, 0]
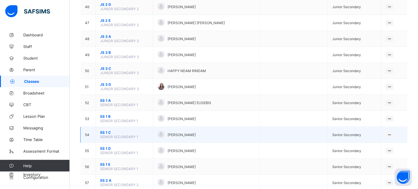
click at [105, 131] on span "SS 1 C" at bounding box center [124, 132] width 49 height 4
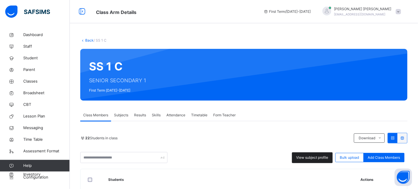
click at [316, 154] on div "View subject profile" at bounding box center [312, 157] width 41 height 11
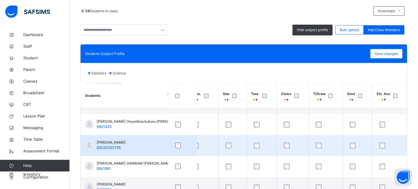
scroll to position [350, 446]
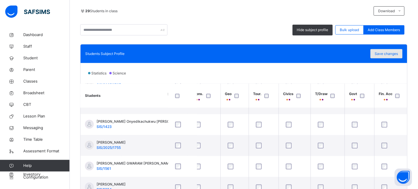
click at [390, 50] on div "Save changes" at bounding box center [386, 53] width 32 height 9
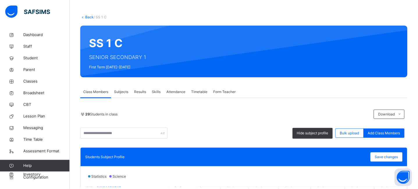
scroll to position [0, 0]
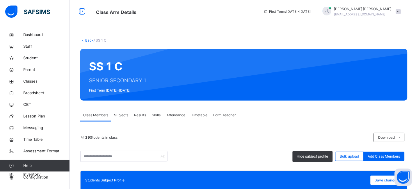
click at [86, 39] on link "Back" at bounding box center [89, 40] width 8 height 4
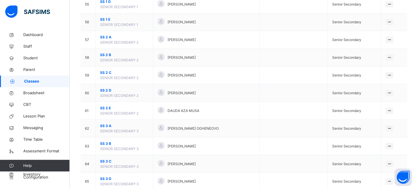
scroll to position [1032, 0]
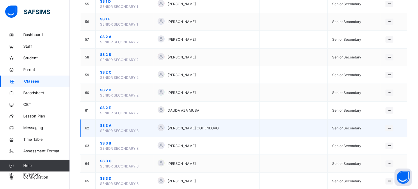
click at [104, 127] on span "SS 3 A" at bounding box center [124, 125] width 49 height 5
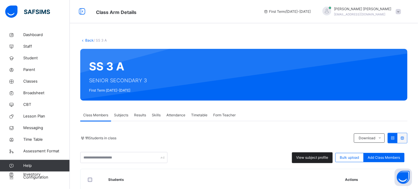
click at [313, 160] on span "View subject profile" at bounding box center [312, 157] width 32 height 5
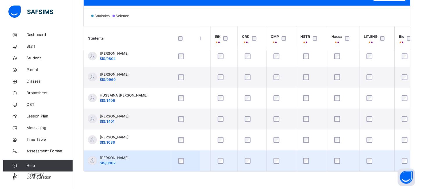
scroll to position [112, 0]
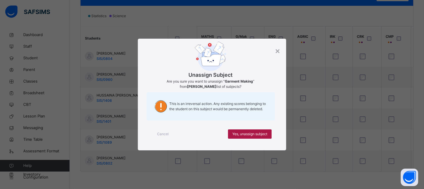
click at [251, 131] on span "Yes, unassign subject" at bounding box center [249, 133] width 35 height 5
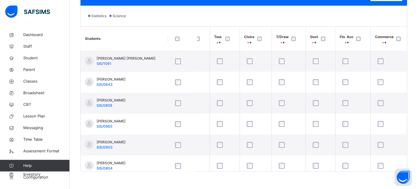
scroll to position [0, 0]
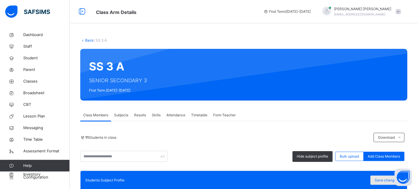
click at [384, 179] on span "Save changes" at bounding box center [386, 180] width 23 height 5
click at [88, 40] on link "Back" at bounding box center [89, 40] width 8 height 4
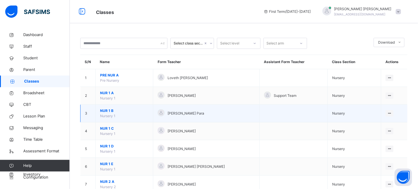
drag, startPoint x: 88, startPoint y: 40, endPoint x: 161, endPoint y: 113, distance: 103.6
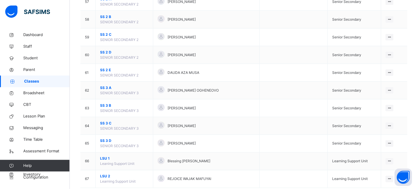
scroll to position [1084, 0]
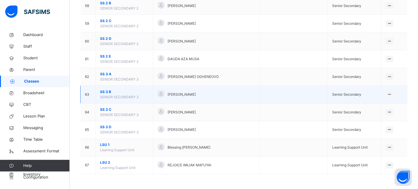
click at [107, 91] on span "SS 3 B" at bounding box center [124, 91] width 49 height 5
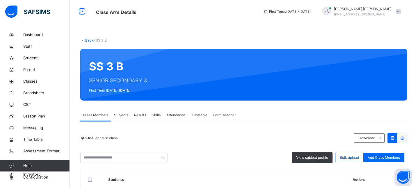
click at [120, 113] on span "Subjects" at bounding box center [121, 115] width 14 height 5
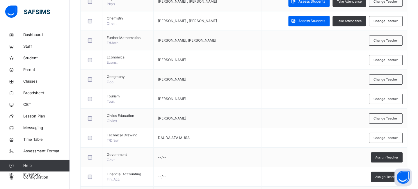
scroll to position [306, 0]
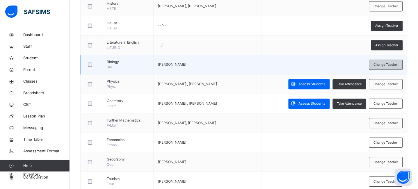
click at [389, 66] on span "Change Teacher" at bounding box center [386, 64] width 24 height 5
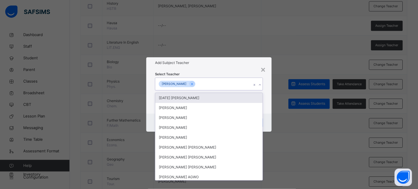
click at [199, 85] on div "[PERSON_NAME]" at bounding box center [203, 84] width 96 height 12
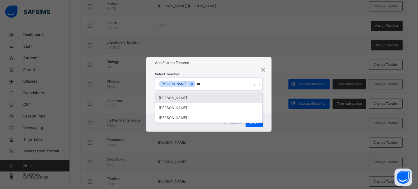
type input "****"
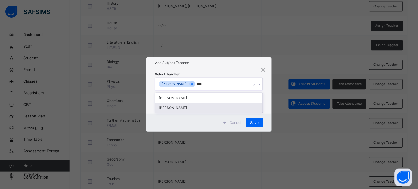
click at [195, 108] on div "[PERSON_NAME]" at bounding box center [208, 108] width 107 height 10
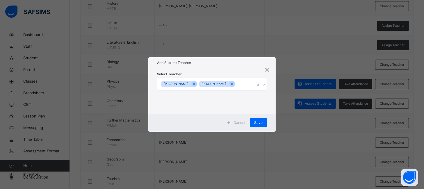
click at [227, 70] on div "Select Teacher [PERSON_NAME] [PERSON_NAME]" at bounding box center [211, 90] width 127 height 45
click at [257, 126] on div "Save" at bounding box center [258, 122] width 17 height 9
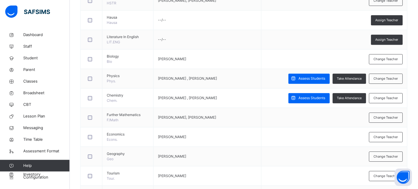
scroll to position [311, 0]
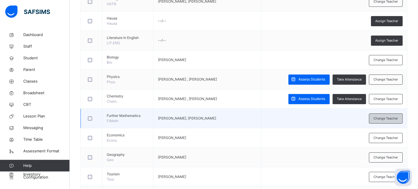
click at [387, 120] on span "Change Teacher" at bounding box center [386, 118] width 24 height 5
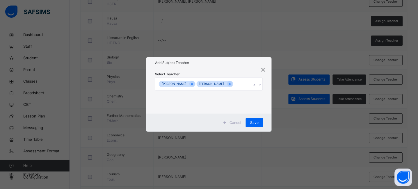
click at [248, 84] on div "[PERSON_NAME] SUKAR [PERSON_NAME]" at bounding box center [203, 84] width 96 height 12
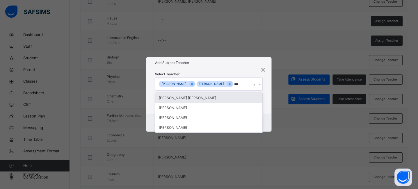
type input "****"
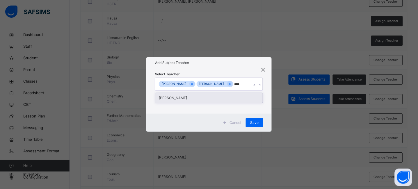
click at [205, 101] on div "[PERSON_NAME]" at bounding box center [208, 98] width 107 height 10
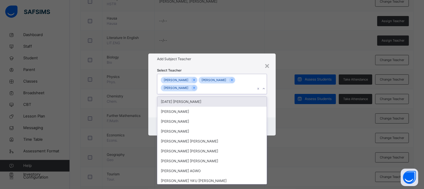
click at [229, 58] on h1 "Add Subject Teacher" at bounding box center [212, 58] width 110 height 5
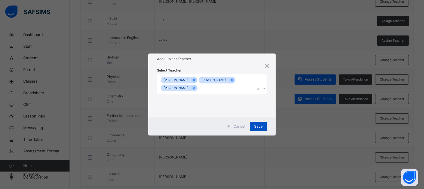
click at [258, 125] on span "Save" at bounding box center [258, 126] width 8 height 5
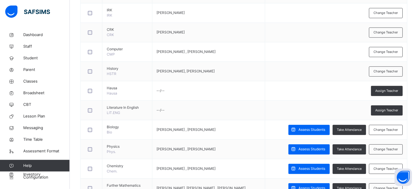
scroll to position [277, 0]
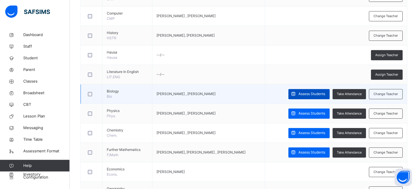
click at [306, 92] on span "Assess Students" at bounding box center [312, 93] width 27 height 5
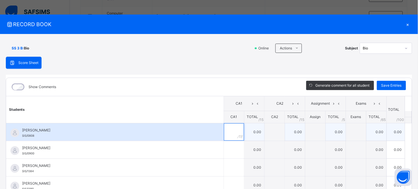
click at [226, 137] on input "text" at bounding box center [234, 131] width 20 height 17
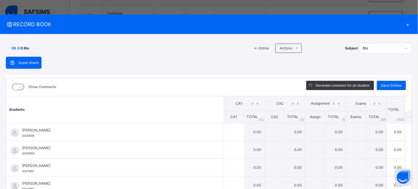
click at [404, 25] on div "×" at bounding box center [407, 24] width 9 height 8
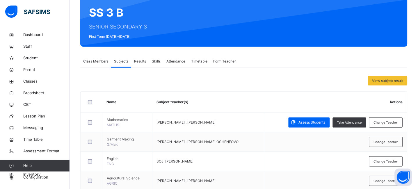
scroll to position [0, 0]
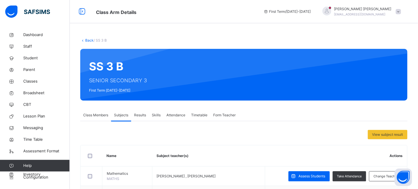
click at [88, 41] on link "Back" at bounding box center [89, 40] width 8 height 4
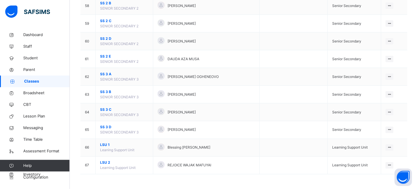
scroll to position [1084, 0]
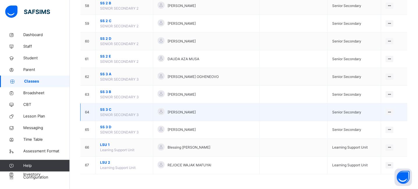
click at [103, 107] on td "SS 3 C SENIOR SECONDARY 3" at bounding box center [125, 113] width 58 height 18
click at [104, 108] on span "SS 3 C" at bounding box center [124, 109] width 49 height 5
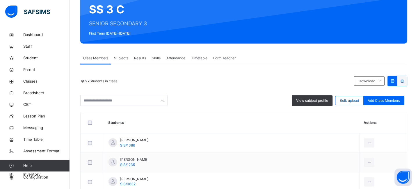
scroll to position [57, 0]
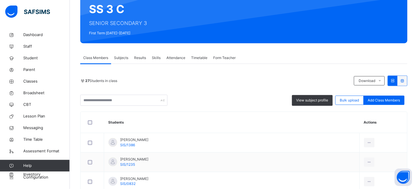
click at [119, 59] on span "Subjects" at bounding box center [121, 57] width 14 height 5
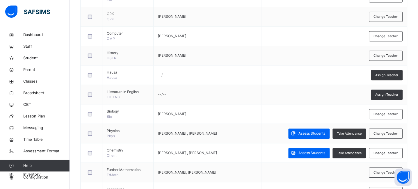
scroll to position [259, 0]
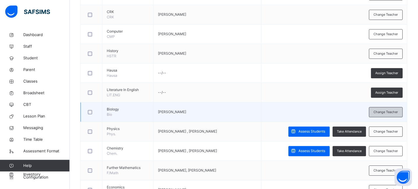
click at [382, 110] on span "Change Teacher" at bounding box center [386, 112] width 24 height 5
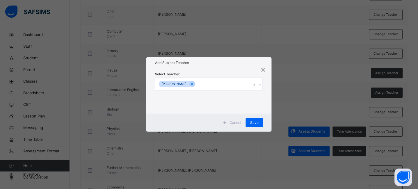
click at [207, 83] on div "[PERSON_NAME]" at bounding box center [203, 84] width 96 height 12
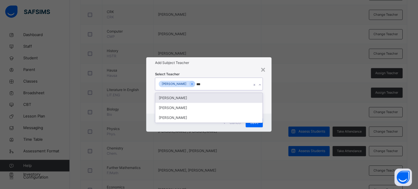
type input "****"
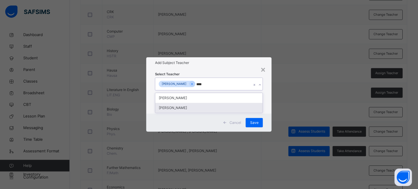
click at [192, 106] on div "[PERSON_NAME]" at bounding box center [208, 108] width 107 height 10
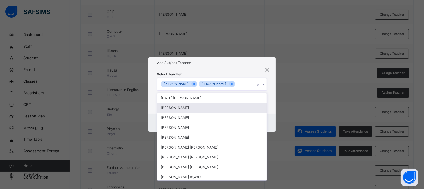
click at [234, 61] on h1 "Add Subject Teacher" at bounding box center [212, 62] width 110 height 5
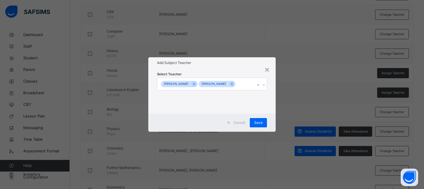
click at [258, 117] on div "Cancel Save" at bounding box center [211, 123] width 127 height 18
click at [258, 122] on span "Save" at bounding box center [258, 122] width 8 height 5
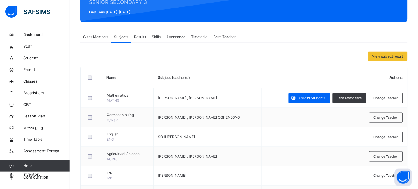
scroll to position [0, 0]
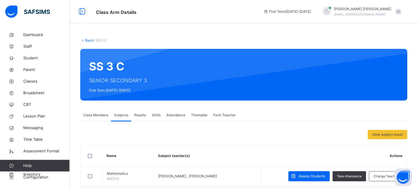
click at [90, 41] on link "Back" at bounding box center [89, 40] width 8 height 4
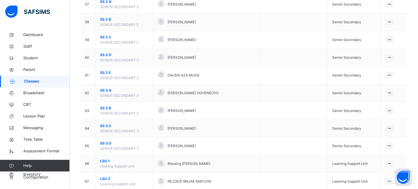
scroll to position [1084, 0]
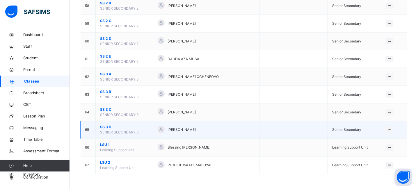
click at [104, 127] on span "SS 3 D" at bounding box center [124, 127] width 49 height 5
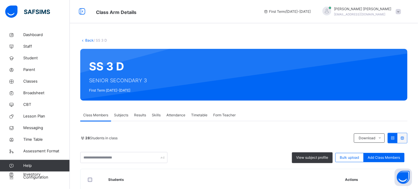
click at [120, 115] on span "Subjects" at bounding box center [121, 115] width 14 height 5
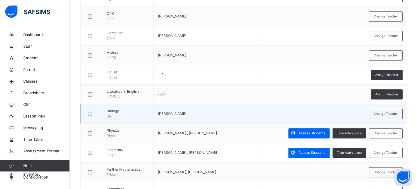
scroll to position [259, 0]
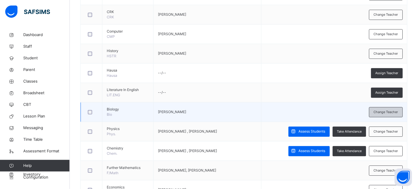
click at [386, 111] on span "Change Teacher" at bounding box center [386, 112] width 24 height 5
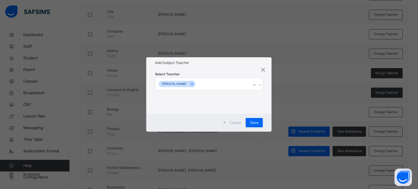
click at [211, 86] on div "[PERSON_NAME]" at bounding box center [203, 84] width 96 height 12
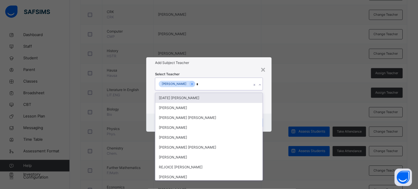
type input "****"
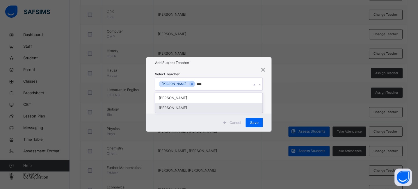
click at [187, 107] on div "[PERSON_NAME]" at bounding box center [208, 108] width 107 height 10
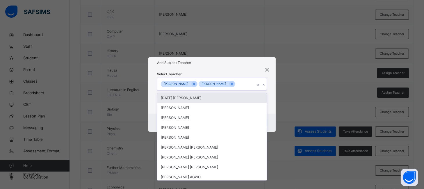
click at [226, 65] on h1 "Add Subject Teacher" at bounding box center [212, 62] width 110 height 5
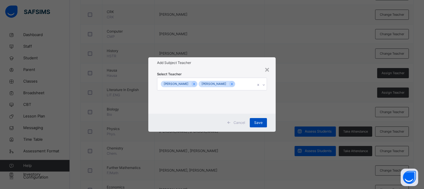
click at [259, 120] on div "Save" at bounding box center [258, 122] width 17 height 9
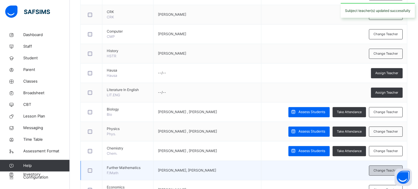
scroll to position [295, 0]
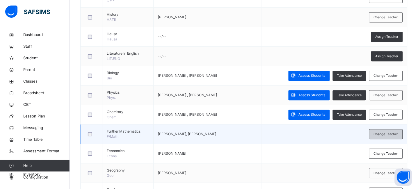
click at [387, 132] on span "Change Teacher" at bounding box center [386, 134] width 24 height 5
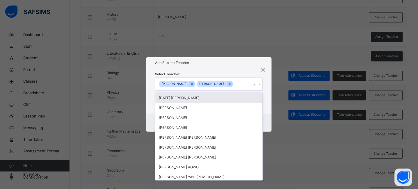
click at [245, 83] on div "[PERSON_NAME] SUKAR [PERSON_NAME]" at bounding box center [203, 84] width 96 height 12
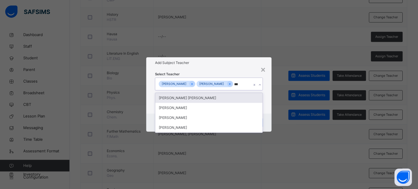
type input "****"
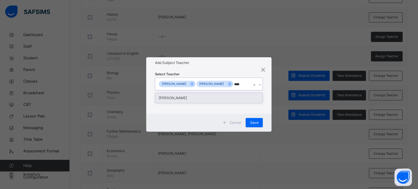
click at [198, 102] on div "[PERSON_NAME]" at bounding box center [208, 98] width 107 height 10
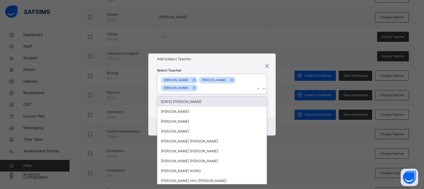
click at [217, 65] on div "Select Teacher option [PERSON_NAME], selected. option [DATE] [PERSON_NAME] focu…" at bounding box center [211, 91] width 127 height 53
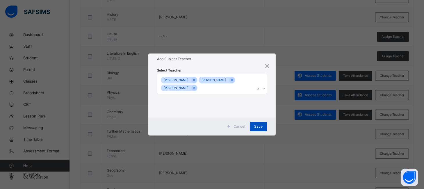
click at [259, 125] on span "Save" at bounding box center [258, 126] width 8 height 5
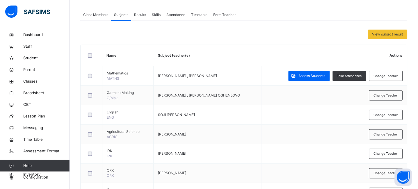
scroll to position [0, 0]
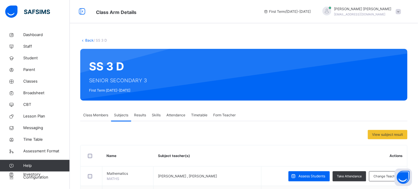
click at [90, 39] on link "Back" at bounding box center [89, 40] width 8 height 4
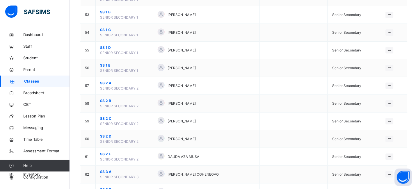
scroll to position [991, 0]
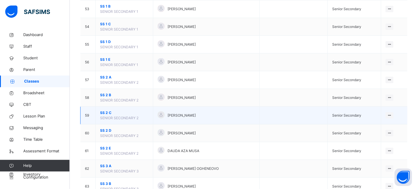
click at [106, 113] on span "SS 2 C" at bounding box center [124, 112] width 49 height 5
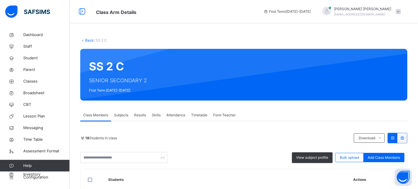
click at [123, 113] on span "Subjects" at bounding box center [121, 115] width 14 height 5
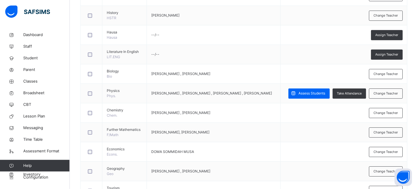
scroll to position [304, 0]
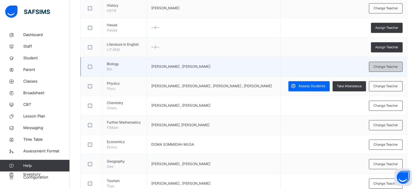
click at [385, 72] on div "Change Teacher" at bounding box center [386, 67] width 34 height 10
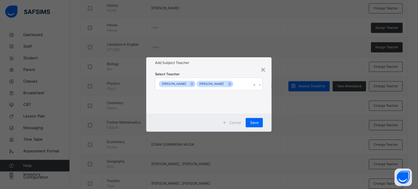
click at [241, 83] on div "[PERSON_NAME] [PERSON_NAME]" at bounding box center [203, 84] width 96 height 12
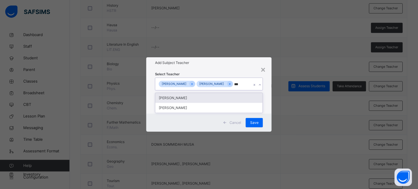
type input "****"
click at [196, 99] on div "[PERSON_NAME]" at bounding box center [208, 98] width 107 height 10
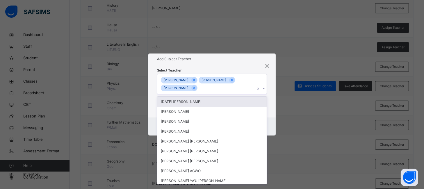
click at [227, 67] on div "Select Teacher option [PERSON_NAME], selected. option [DATE] [PERSON_NAME] focu…" at bounding box center [211, 91] width 127 height 53
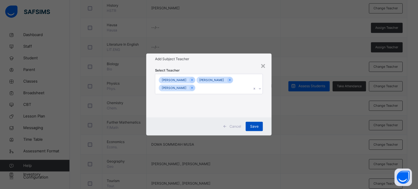
click at [259, 125] on div "Save" at bounding box center [254, 126] width 17 height 9
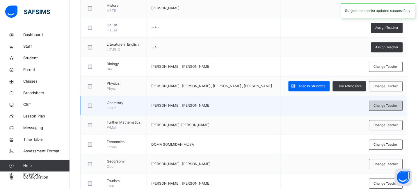
click at [386, 108] on span "Change Teacher" at bounding box center [386, 105] width 24 height 5
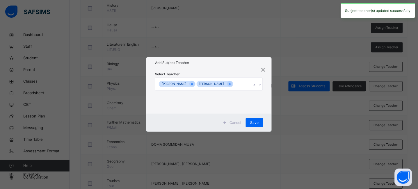
click at [240, 83] on div "Bamaiyi [PERSON_NAME] [PERSON_NAME]" at bounding box center [203, 84] width 96 height 12
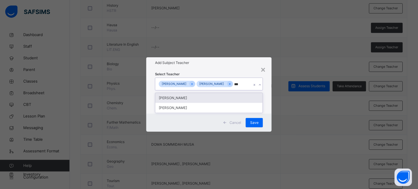
type input "****"
click at [200, 101] on div "[PERSON_NAME]" at bounding box center [208, 98] width 107 height 10
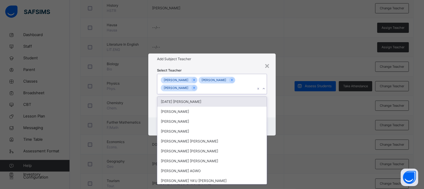
click at [227, 63] on div "Add Subject Teacher" at bounding box center [211, 59] width 127 height 11
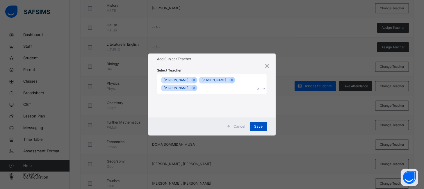
click at [262, 128] on span "Save" at bounding box center [258, 126] width 8 height 5
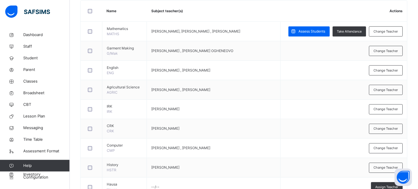
scroll to position [0, 0]
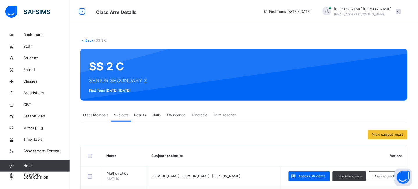
click at [91, 39] on link "Back" at bounding box center [89, 40] width 8 height 4
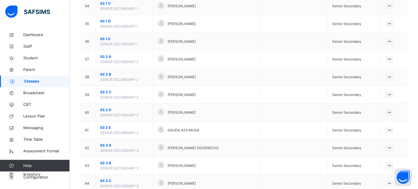
scroll to position [1012, 0]
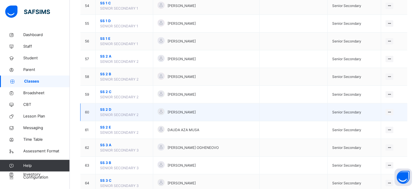
click at [107, 111] on span "SS 2 D" at bounding box center [124, 109] width 49 height 5
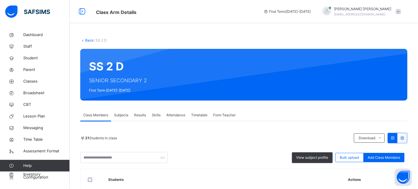
click at [124, 114] on span "Subjects" at bounding box center [121, 115] width 14 height 5
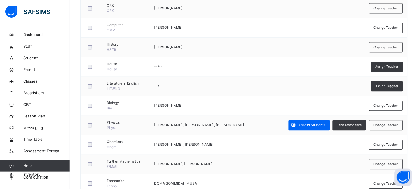
scroll to position [271, 0]
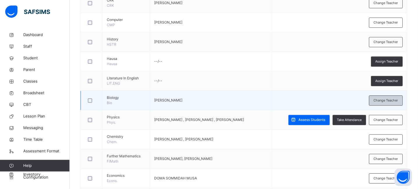
click at [386, 99] on span "Change Teacher" at bounding box center [386, 100] width 24 height 5
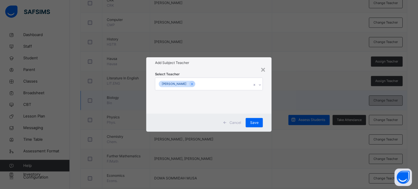
scroll to position [271, 0]
click at [223, 81] on div "[PERSON_NAME]" at bounding box center [203, 84] width 96 height 12
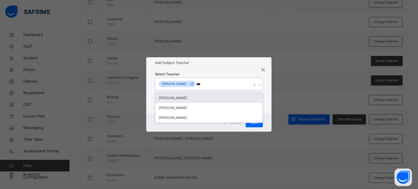
type input "****"
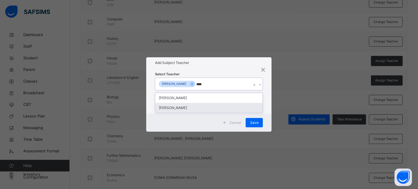
click at [196, 108] on div "[PERSON_NAME]" at bounding box center [208, 108] width 107 height 10
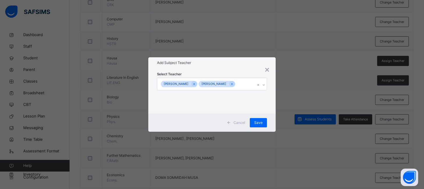
click at [225, 74] on div "Select Teacher [PERSON_NAME] [PERSON_NAME]" at bounding box center [212, 91] width 110 height 40
click at [259, 123] on span "Save" at bounding box center [258, 122] width 8 height 5
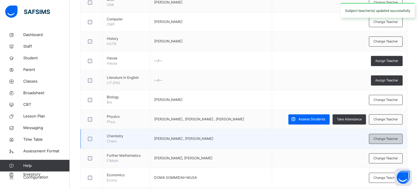
click at [389, 138] on span "Change Teacher" at bounding box center [386, 138] width 24 height 5
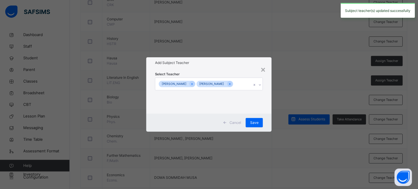
click at [239, 80] on div "Bamaiyi [PERSON_NAME] [PERSON_NAME]" at bounding box center [203, 84] width 96 height 12
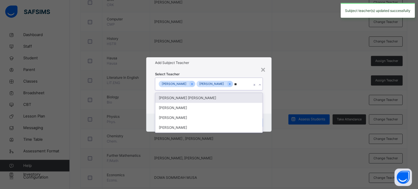
type input "***"
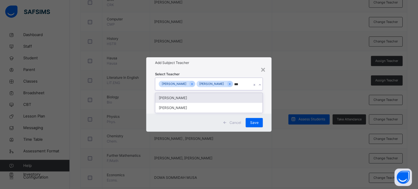
click at [194, 99] on div "[PERSON_NAME]" at bounding box center [208, 98] width 107 height 10
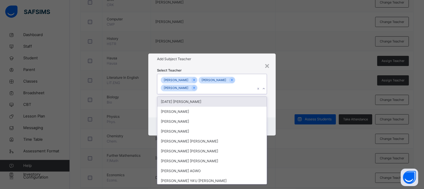
click at [226, 61] on h1 "Add Subject Teacher" at bounding box center [212, 58] width 110 height 5
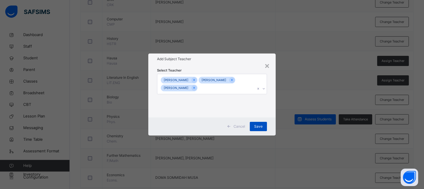
click at [261, 125] on span "Save" at bounding box center [258, 126] width 8 height 5
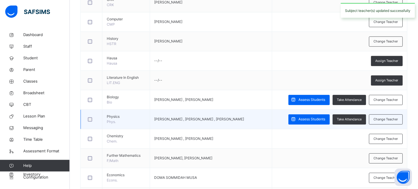
scroll to position [0, 0]
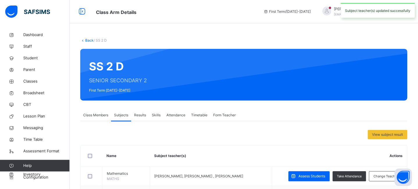
click at [89, 41] on link "Back" at bounding box center [89, 40] width 8 height 4
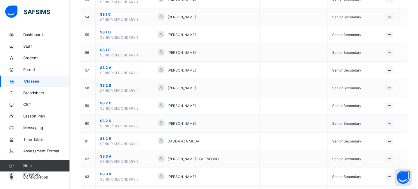
scroll to position [1003, 0]
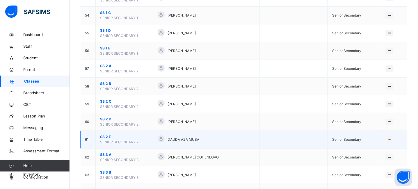
click at [104, 136] on span "SS 2 E" at bounding box center [124, 136] width 49 height 5
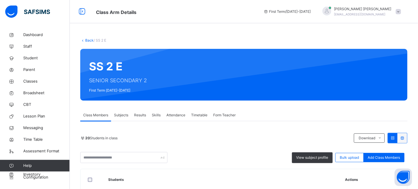
click at [121, 116] on span "Subjects" at bounding box center [121, 115] width 14 height 5
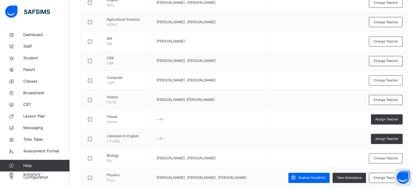
scroll to position [217, 0]
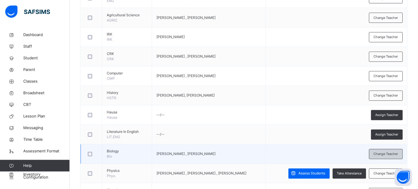
click at [385, 154] on span "Change Teacher" at bounding box center [386, 154] width 24 height 5
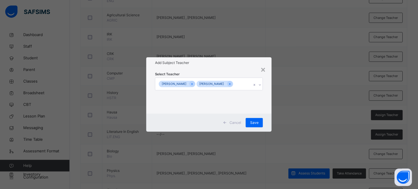
click at [242, 79] on div "[PERSON_NAME] [PERSON_NAME]" at bounding box center [203, 84] width 96 height 12
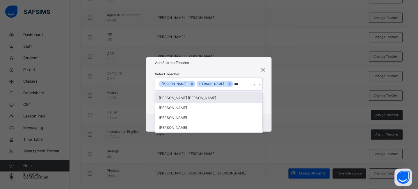
type input "****"
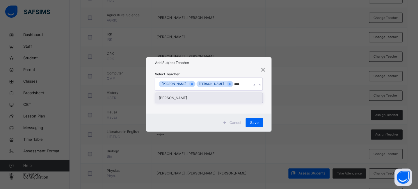
click at [213, 98] on div "[PERSON_NAME]" at bounding box center [208, 98] width 107 height 10
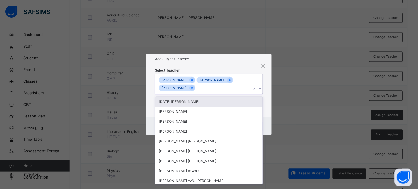
click at [230, 66] on div "Select Teacher option [PERSON_NAME], selected. option [DATE] [PERSON_NAME] focu…" at bounding box center [208, 91] width 125 height 53
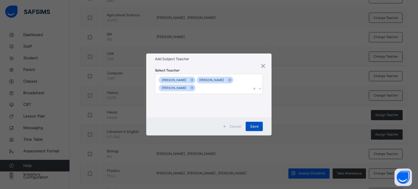
click at [260, 126] on div "Save" at bounding box center [254, 126] width 17 height 9
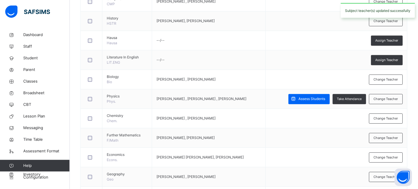
scroll to position [292, 0]
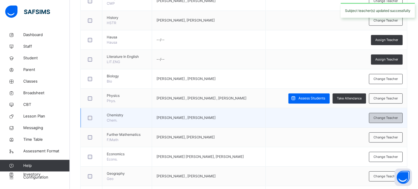
click at [390, 114] on div "Change Teacher" at bounding box center [386, 118] width 34 height 10
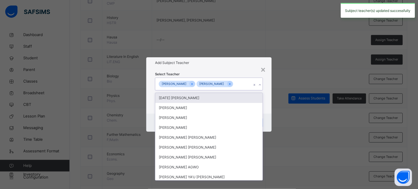
click at [243, 83] on div "Bamaiyi [PERSON_NAME] [PERSON_NAME]" at bounding box center [203, 84] width 96 height 12
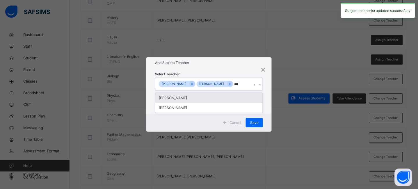
type input "****"
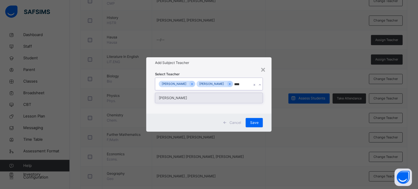
click at [212, 97] on div "[PERSON_NAME]" at bounding box center [208, 98] width 107 height 10
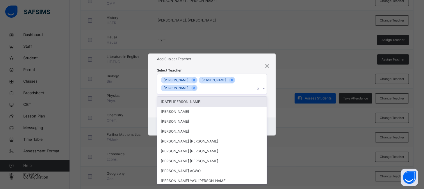
click at [230, 64] on div "Add Subject Teacher" at bounding box center [211, 59] width 127 height 11
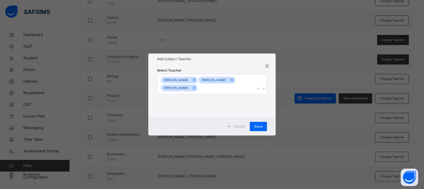
drag, startPoint x: 255, startPoint y: 128, endPoint x: 271, endPoint y: 128, distance: 15.7
click at [256, 128] on span "Save" at bounding box center [258, 126] width 8 height 5
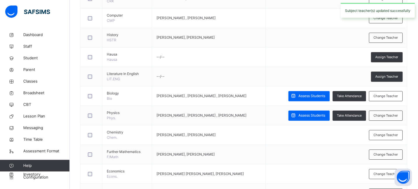
scroll to position [283, 0]
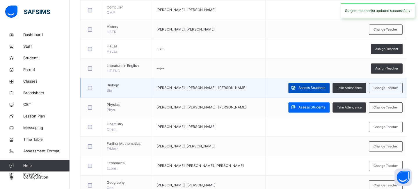
click at [313, 89] on span "Assess Students" at bounding box center [312, 87] width 27 height 5
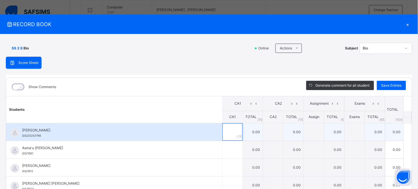
click at [224, 130] on input "text" at bounding box center [232, 131] width 20 height 17
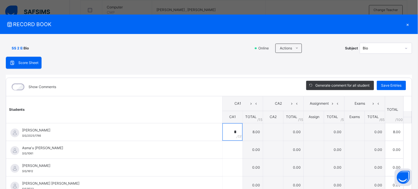
type input "*"
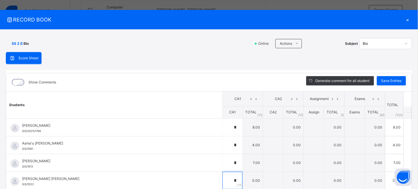
type input "*"
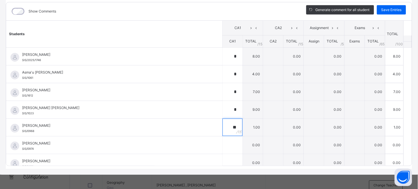
type input "**"
type input "*"
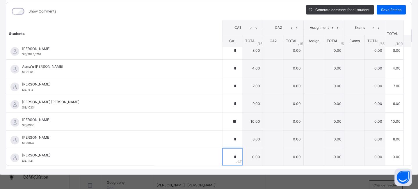
type input "*"
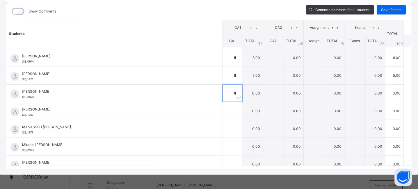
type input "*"
type input "**"
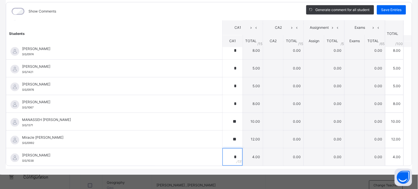
type input "*"
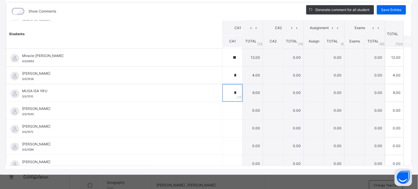
type input "*"
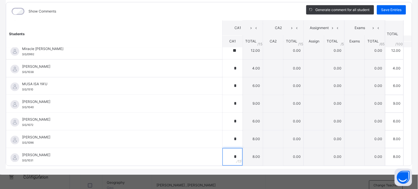
type input "*"
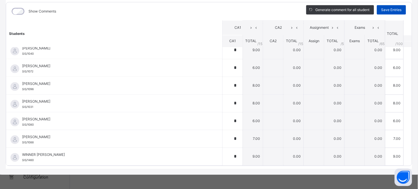
click at [393, 10] on span "Save Entries" at bounding box center [391, 9] width 20 height 5
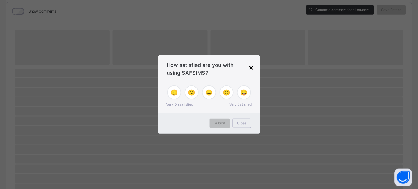
click at [253, 67] on div "×" at bounding box center [252, 67] width 6 height 12
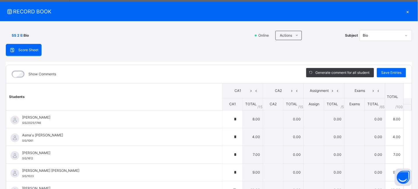
scroll to position [0, 0]
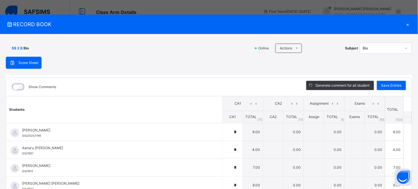
click at [403, 27] on div "×" at bounding box center [407, 24] width 9 height 8
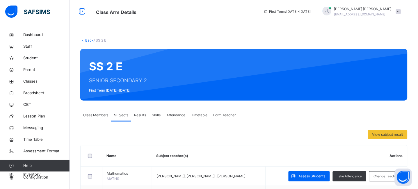
click at [90, 40] on link "Back" at bounding box center [89, 40] width 8 height 4
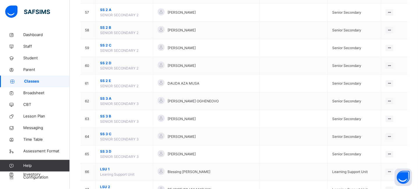
scroll to position [1066, 0]
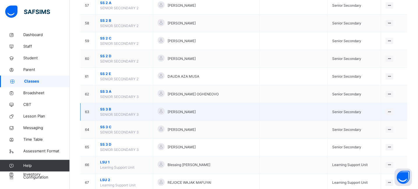
click at [105, 110] on span "SS 3 B" at bounding box center [124, 109] width 49 height 5
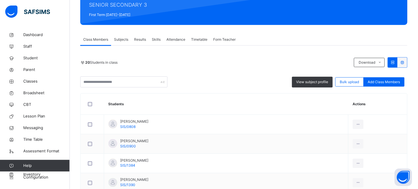
scroll to position [76, 0]
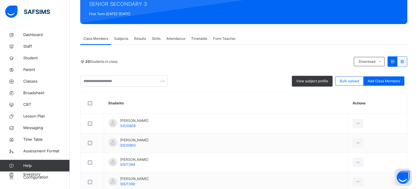
click at [121, 41] on span "Subjects" at bounding box center [121, 38] width 14 height 5
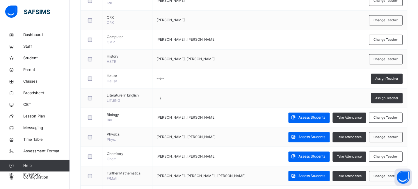
scroll to position [263, 0]
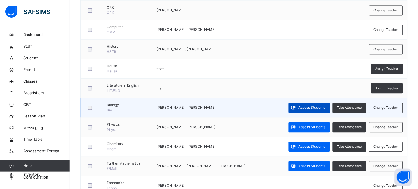
click at [308, 108] on span "Assess Students" at bounding box center [312, 107] width 27 height 5
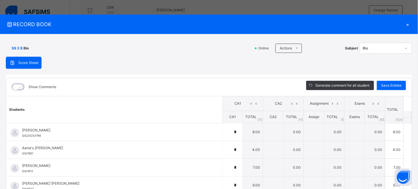
type input "*"
type input "**"
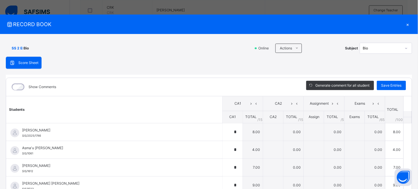
type input "*"
type input "**"
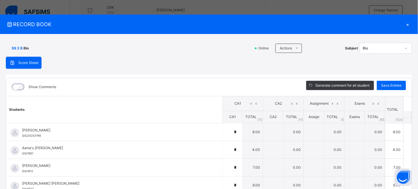
type input "**"
type input "*"
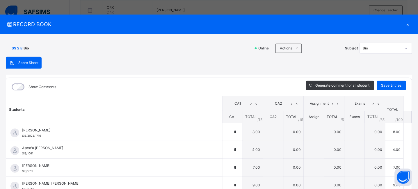
type input "*"
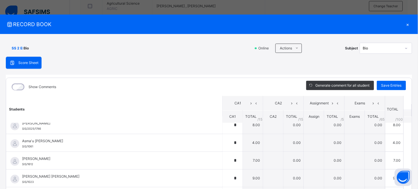
scroll to position [0, 0]
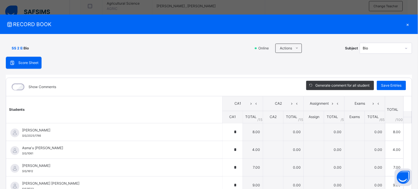
click at [405, 23] on div "×" at bounding box center [407, 24] width 9 height 8
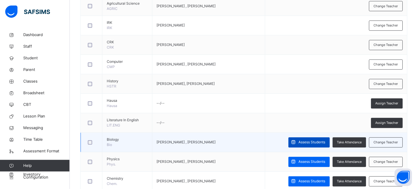
click at [318, 145] on span "Assess Students" at bounding box center [312, 142] width 27 height 5
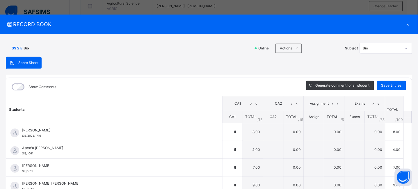
click at [406, 23] on div "×" at bounding box center [407, 24] width 9 height 8
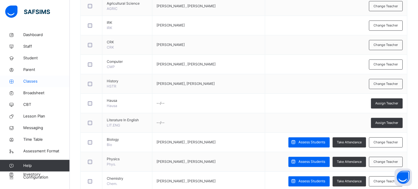
click at [47, 81] on span "Classes" at bounding box center [46, 82] width 47 height 6
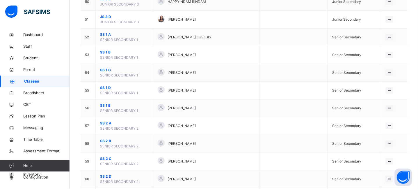
scroll to position [1084, 0]
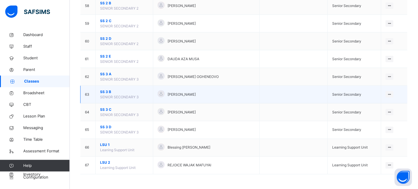
click at [106, 91] on span "SS 3 B" at bounding box center [124, 91] width 49 height 5
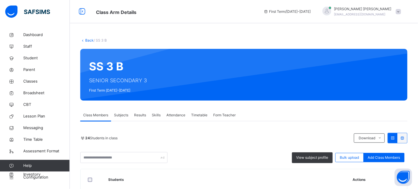
scroll to position [85, 0]
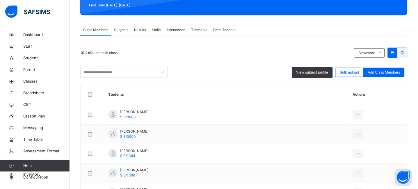
click at [122, 31] on span "Subjects" at bounding box center [121, 29] width 14 height 5
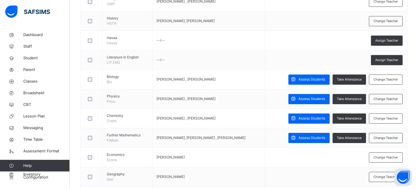
scroll to position [327, 0]
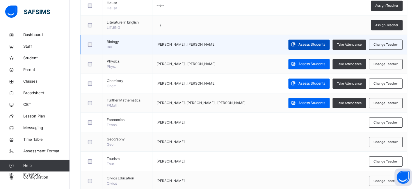
click at [305, 44] on span "Assess Students" at bounding box center [312, 44] width 27 height 5
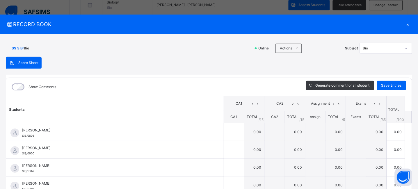
scroll to position [417, 0]
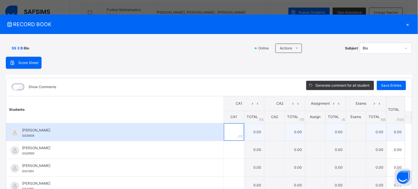
click at [224, 133] on input "text" at bounding box center [234, 131] width 20 height 17
type input "*"
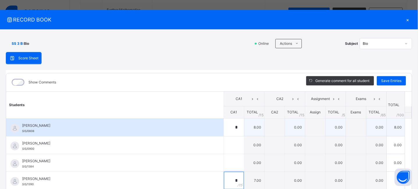
type input "*"
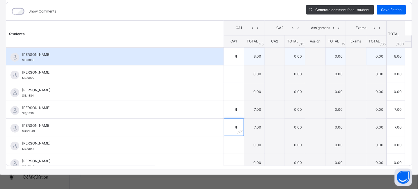
type input "*"
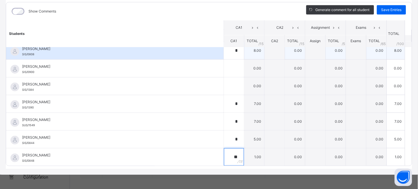
type input "**"
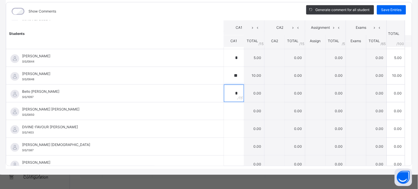
type input "*"
type input "**"
type input "*"
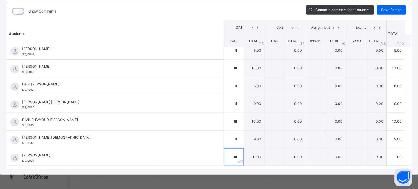
type input "**"
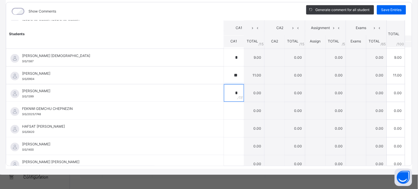
type input "*"
type input "**"
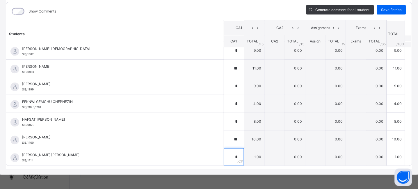
type input "*"
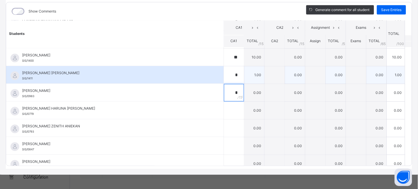
type input "*"
click at [224, 74] on input "*" at bounding box center [234, 74] width 20 height 17
type input "**"
type input "*"
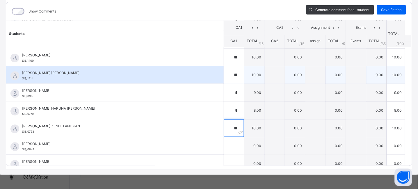
type input "**"
type input "*"
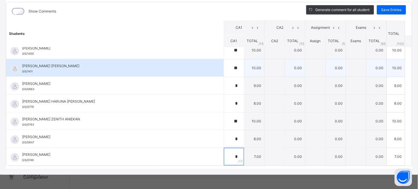
type input "*"
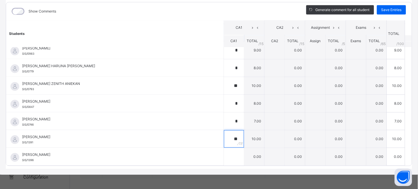
type input "**"
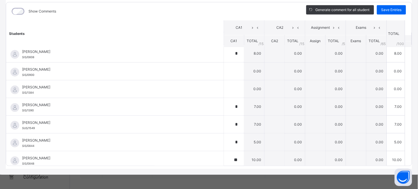
scroll to position [0, 0]
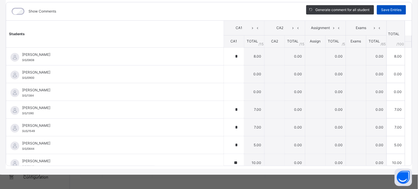
type input "**"
click at [389, 9] on span "Save Entries" at bounding box center [391, 9] width 20 height 5
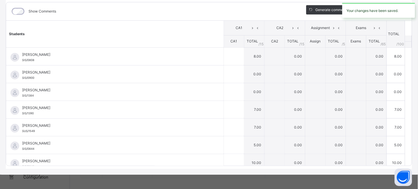
type input "*"
type input "**"
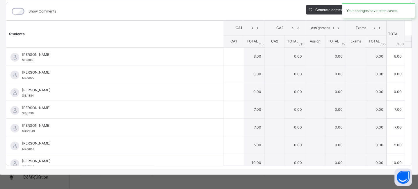
type input "*"
type input "**"
type input "*"
type input "**"
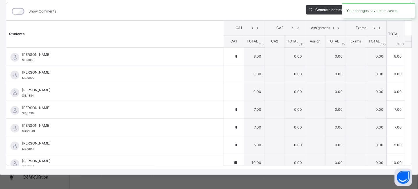
type input "*"
type input "**"
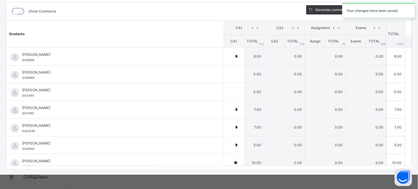
type input "*"
type input "**"
type input "*"
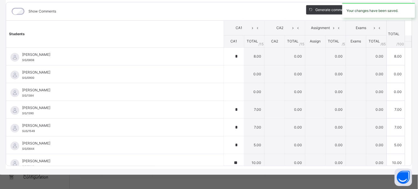
type input "**"
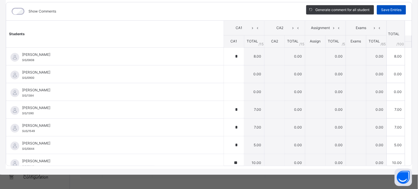
click at [386, 12] on span "Save Entries" at bounding box center [391, 9] width 20 height 5
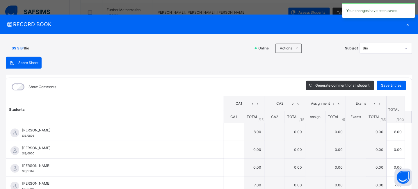
type input "*"
type input "**"
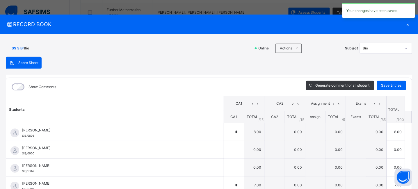
type input "*"
type input "**"
type input "*"
type input "**"
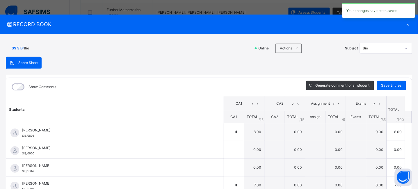
type input "*"
type input "**"
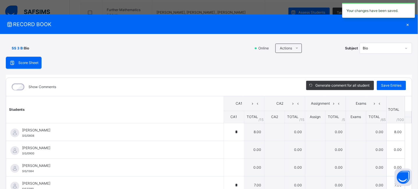
type input "*"
type input "**"
type input "*"
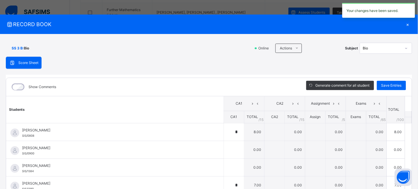
type input "**"
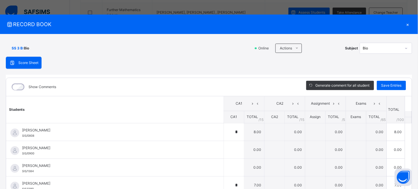
click at [404, 24] on div "×" at bounding box center [407, 24] width 9 height 8
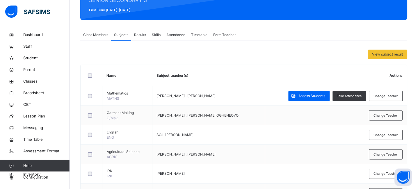
scroll to position [78, 0]
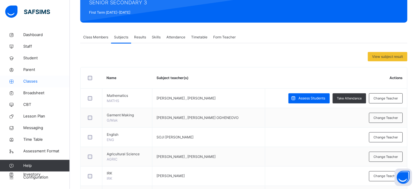
click at [33, 81] on span "Classes" at bounding box center [46, 82] width 47 height 6
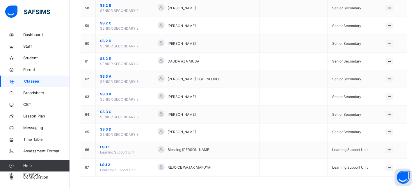
scroll to position [1084, 0]
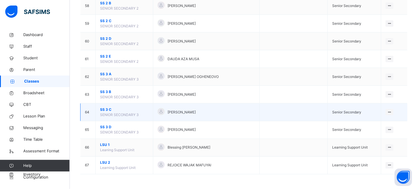
click at [104, 110] on span "SS 3 C" at bounding box center [124, 109] width 49 height 5
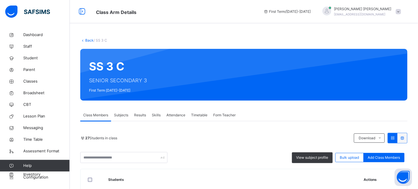
click at [123, 114] on span "Subjects" at bounding box center [121, 115] width 14 height 5
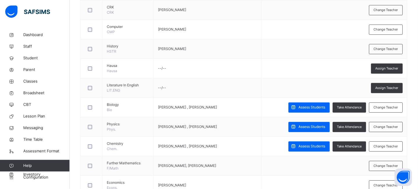
scroll to position [266, 0]
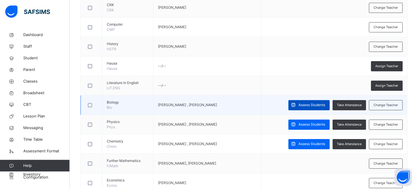
click at [319, 105] on span "Assess Students" at bounding box center [312, 104] width 27 height 5
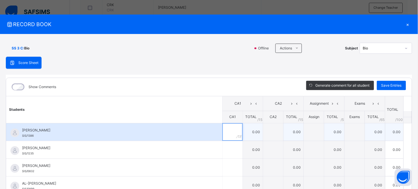
click at [231, 131] on div at bounding box center [232, 131] width 20 height 17
type input "*"
type input "**"
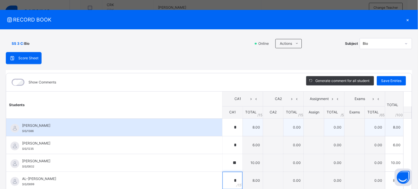
type input "*"
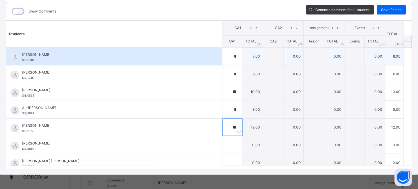
type input "**"
type input "*"
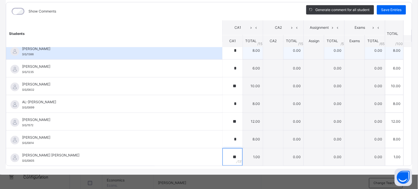
type input "**"
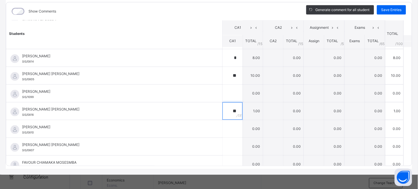
type input "**"
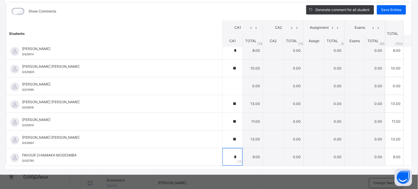
type input "*"
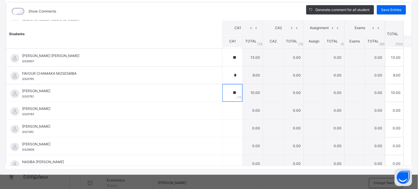
type input "**"
type input "*"
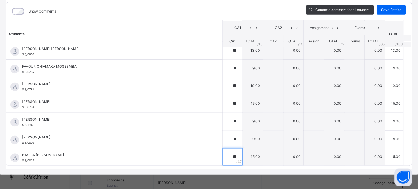
type input "**"
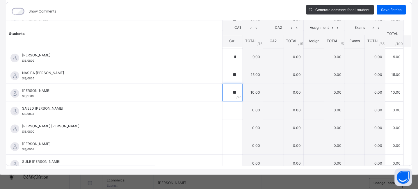
type input "**"
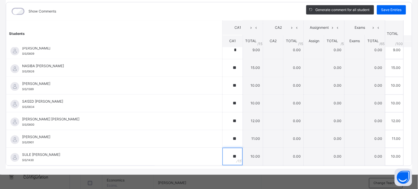
type input "**"
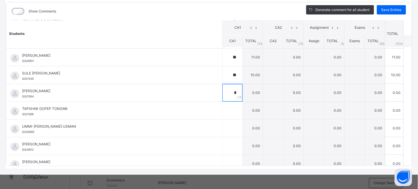
type input "*"
type input "**"
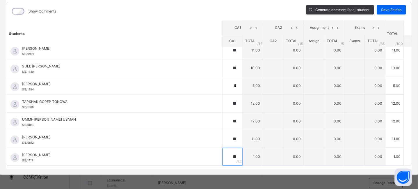
type input "**"
click at [389, 9] on span "Save Entries" at bounding box center [391, 9] width 20 height 5
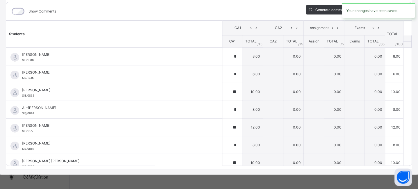
type input "*"
type input "**"
type input "*"
type input "**"
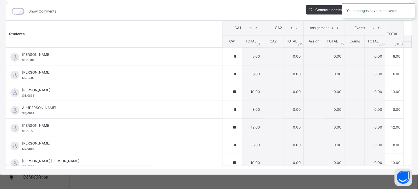
type input "*"
type input "**"
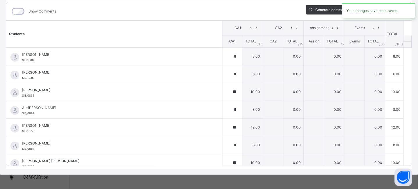
type input "*"
type input "**"
type input "*"
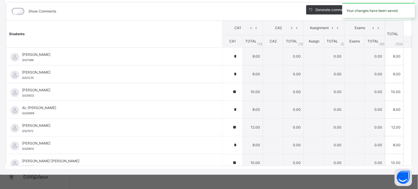
type input "**"
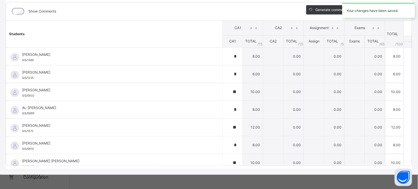
type input "**"
type input "*"
type input "**"
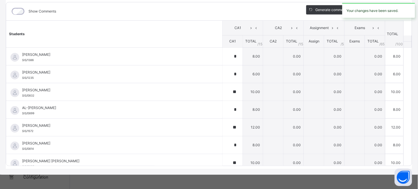
type input "**"
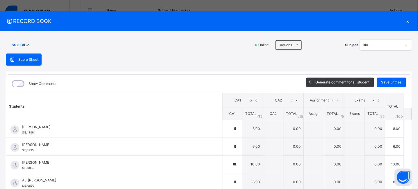
scroll to position [1, 0]
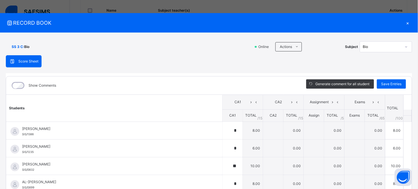
click at [405, 22] on div "×" at bounding box center [407, 23] width 9 height 8
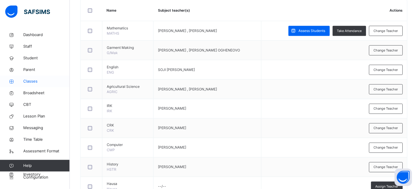
click at [36, 79] on span "Classes" at bounding box center [46, 82] width 47 height 6
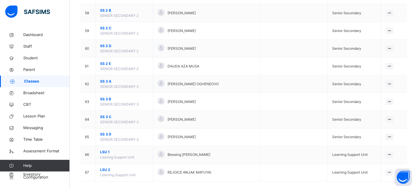
scroll to position [1078, 0]
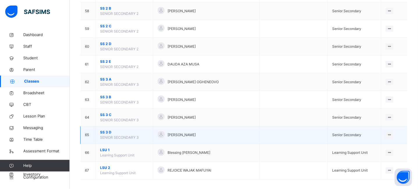
click at [104, 135] on span "SS 3 D" at bounding box center [124, 132] width 49 height 5
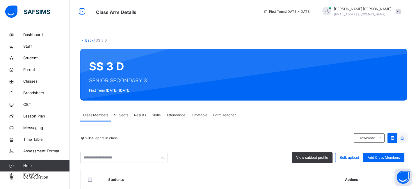
click at [126, 115] on span "Subjects" at bounding box center [121, 115] width 14 height 5
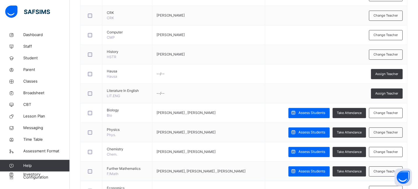
scroll to position [262, 0]
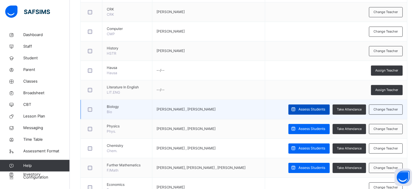
click at [315, 109] on span "Assess Students" at bounding box center [312, 109] width 27 height 5
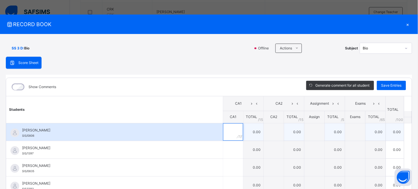
click at [225, 130] on input "text" at bounding box center [233, 131] width 20 height 17
type input "*"
type input "**"
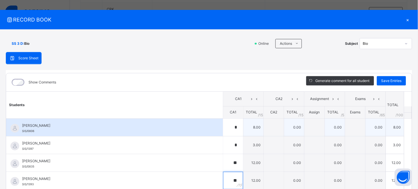
type input "**"
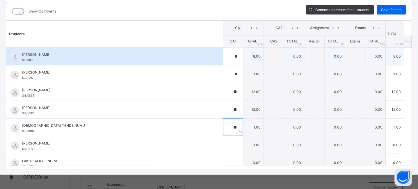
type input "**"
type input "*"
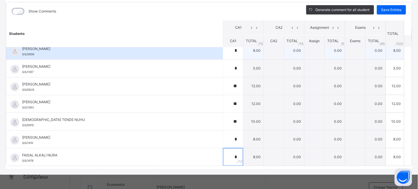
type input "*"
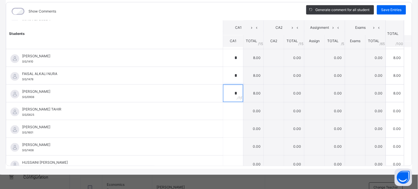
type input "*"
type input "**"
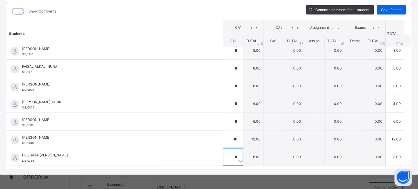
type input "*"
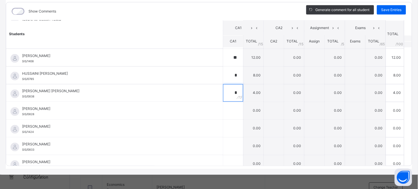
type input "*"
type input "**"
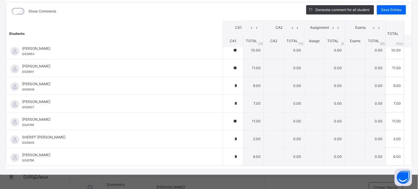
scroll to position [421, 0]
click at [385, 14] on div "Save Entries" at bounding box center [391, 9] width 29 height 9
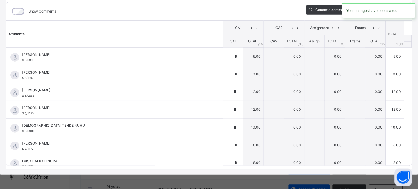
scroll to position [202, 0]
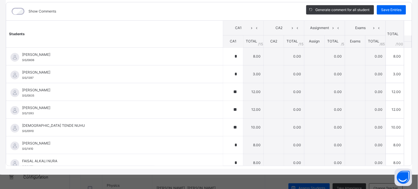
drag, startPoint x: 414, startPoint y: 62, endPoint x: 417, endPoint y: 63, distance: 3.0
click at [417, 63] on div "RECORD BOOK × SS 3 D : Bio Online Actions Download Empty Score Sheet Upload/map…" at bounding box center [209, 94] width 418 height 189
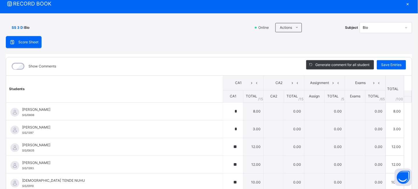
scroll to position [10, 0]
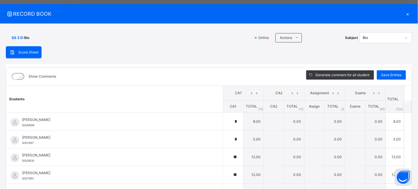
click at [406, 12] on div "×" at bounding box center [407, 14] width 9 height 8
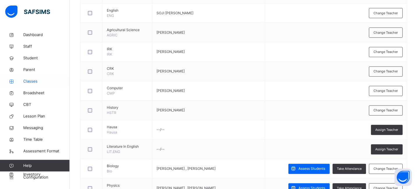
click at [34, 79] on span "Classes" at bounding box center [46, 82] width 47 height 6
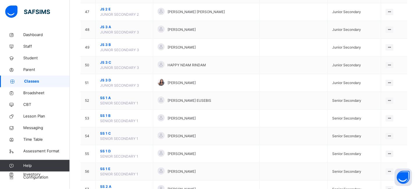
scroll to position [1084, 0]
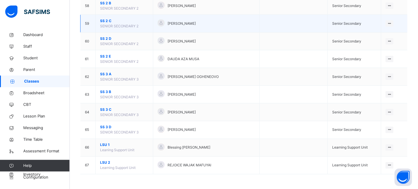
click at [101, 21] on span "SS 2 C" at bounding box center [124, 20] width 49 height 5
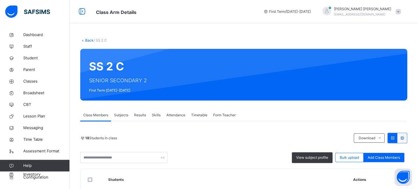
click at [114, 116] on span "Subjects" at bounding box center [121, 115] width 14 height 5
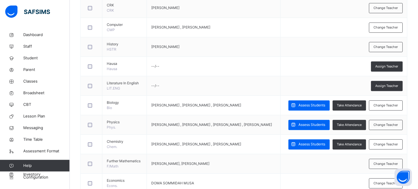
scroll to position [270, 0]
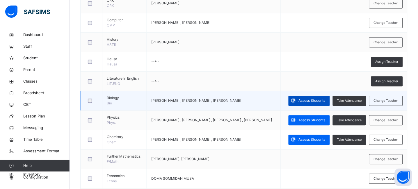
click at [325, 103] on span "Assess Students" at bounding box center [312, 100] width 27 height 5
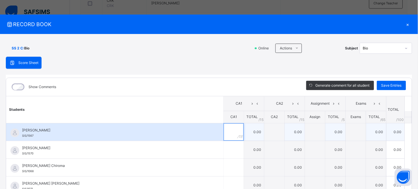
click at [224, 131] on input "text" at bounding box center [234, 131] width 20 height 17
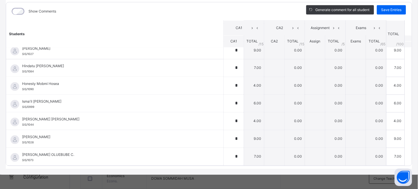
scroll to position [461, 0]
click at [391, 7] on span "Save Entries" at bounding box center [391, 9] width 20 height 5
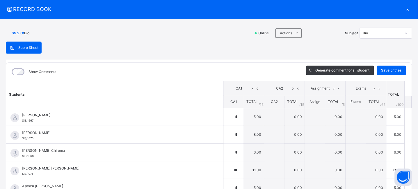
scroll to position [0, 0]
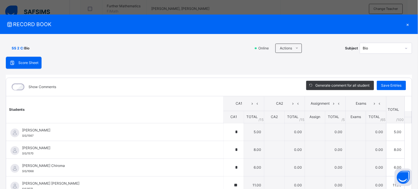
click at [405, 24] on div "×" at bounding box center [407, 24] width 9 height 8
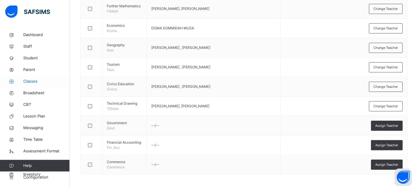
click at [32, 79] on span "Classes" at bounding box center [46, 82] width 47 height 6
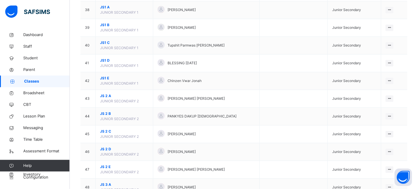
scroll to position [731, 0]
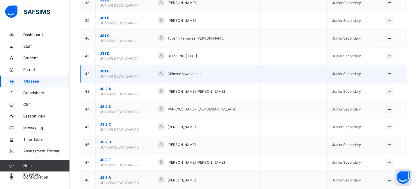
drag, startPoint x: 423, startPoint y: 121, endPoint x: 269, endPoint y: 81, distance: 159.2
click at [269, 81] on td at bounding box center [293, 74] width 68 height 18
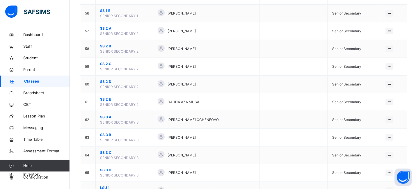
scroll to position [1054, 0]
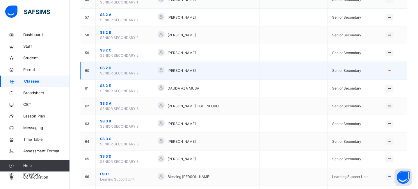
click at [104, 68] on span "SS 2 D" at bounding box center [124, 67] width 49 height 5
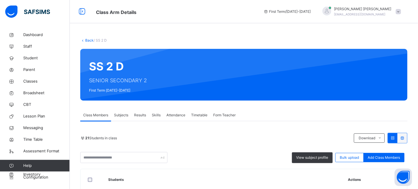
click at [119, 113] on span "Subjects" at bounding box center [121, 115] width 14 height 5
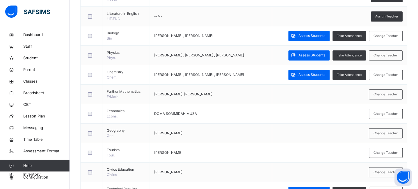
scroll to position [206, 0]
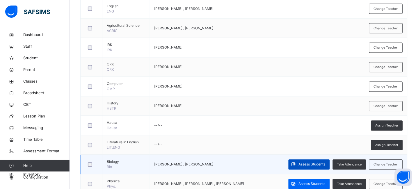
click at [311, 165] on span "Assess Students" at bounding box center [312, 164] width 27 height 5
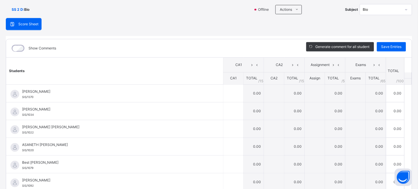
scroll to position [40, 0]
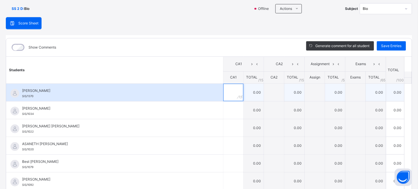
click at [226, 93] on input "text" at bounding box center [233, 92] width 20 height 17
click at [231, 90] on div "*" at bounding box center [233, 92] width 20 height 17
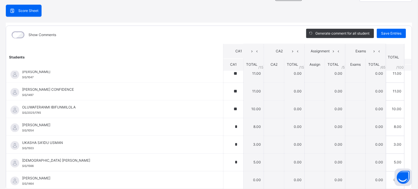
scroll to position [421, 0]
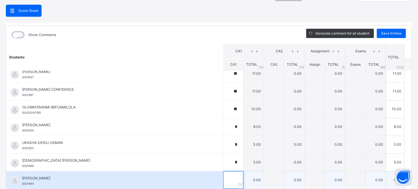
click at [226, 180] on input "text" at bounding box center [233, 180] width 20 height 17
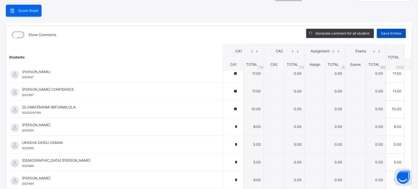
click at [392, 30] on div "Save Entries" at bounding box center [391, 33] width 29 height 9
